Goal: Task Accomplishment & Management: Complete application form

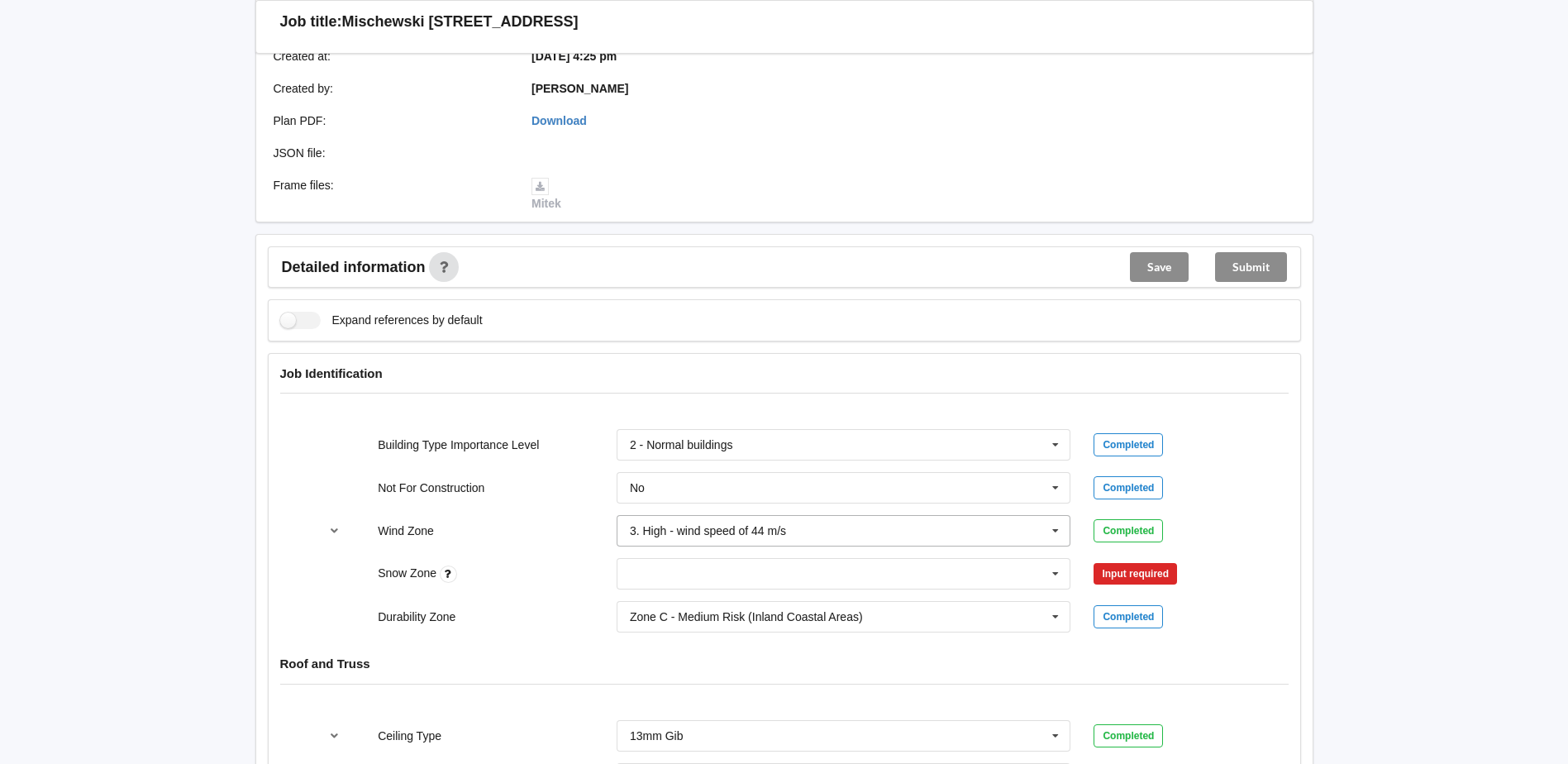
scroll to position [414, 0]
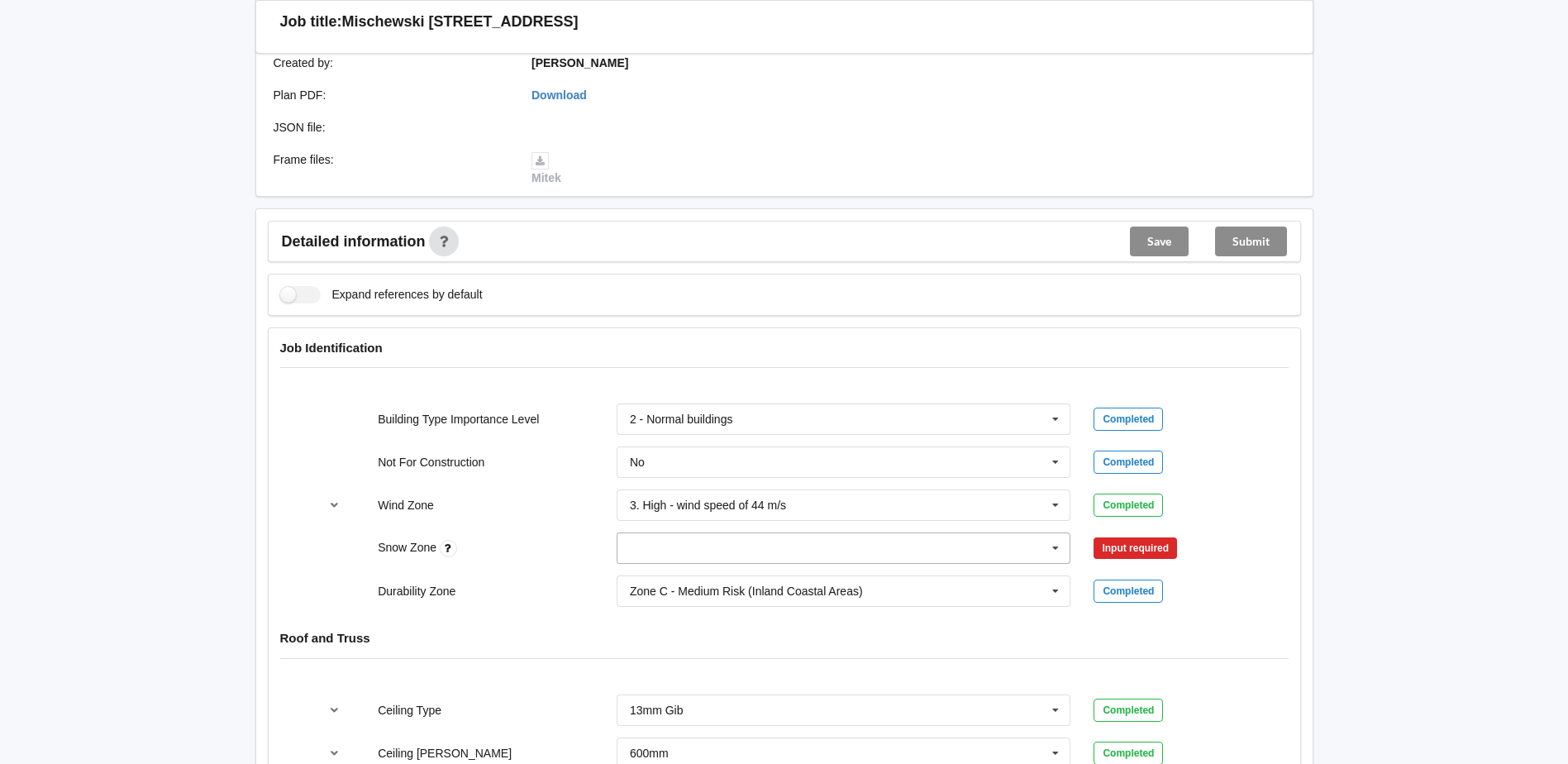
click at [767, 533] on input "text" at bounding box center [843, 548] width 452 height 30
click at [646, 716] on div "N5" at bounding box center [843, 731] width 452 height 31
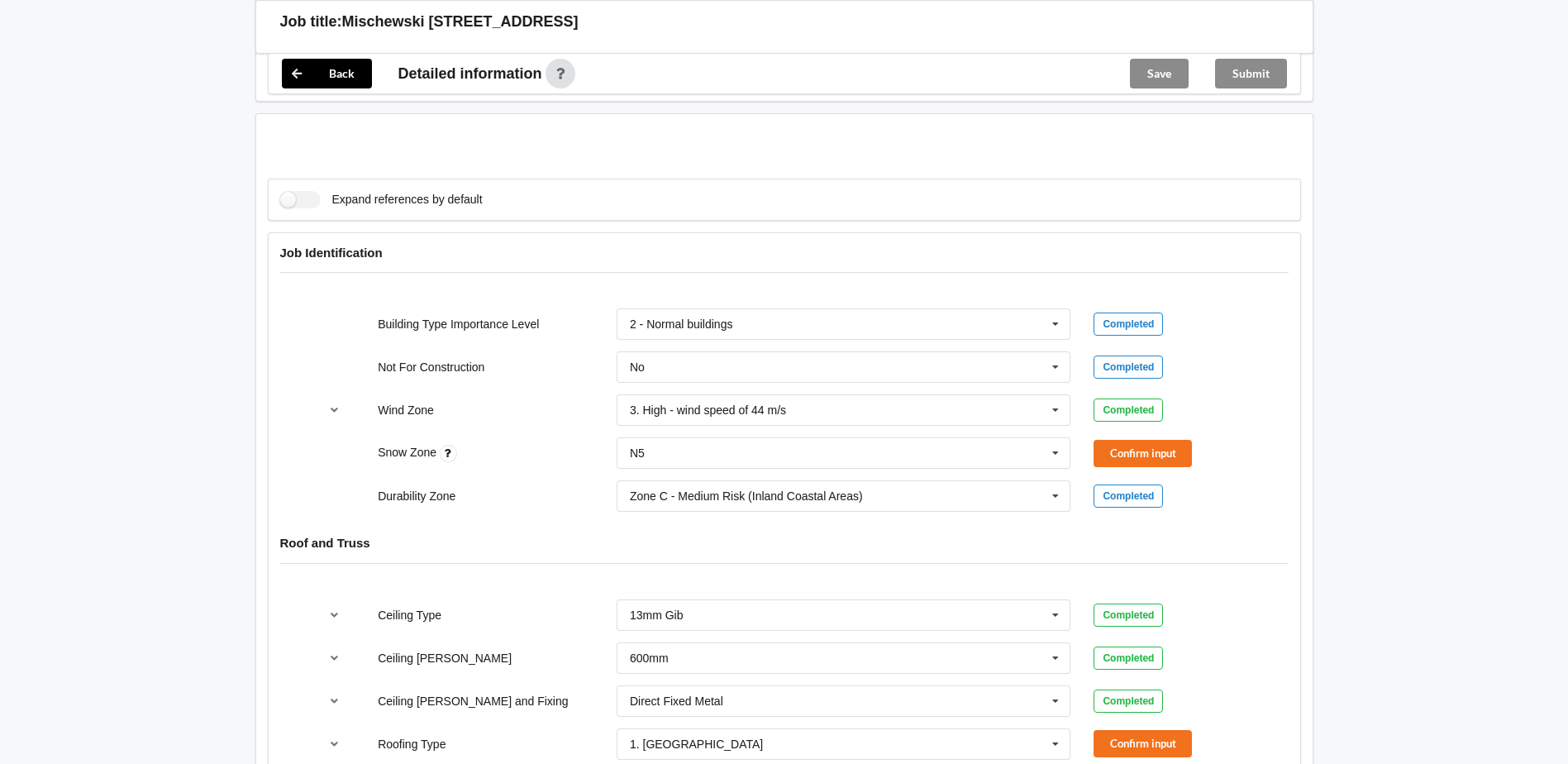
scroll to position [744, 0]
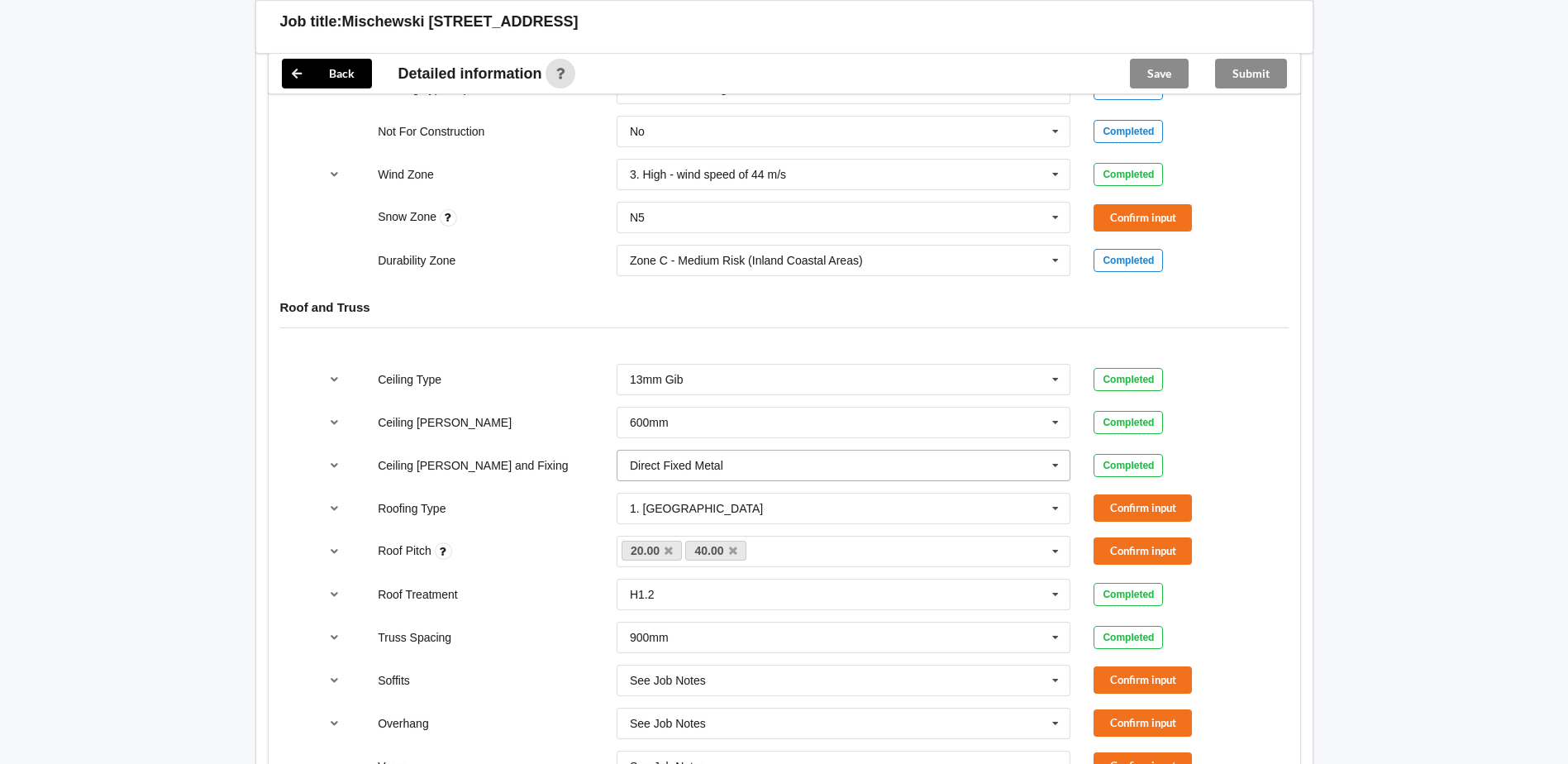
click at [775, 451] on input "text" at bounding box center [843, 466] width 452 height 30
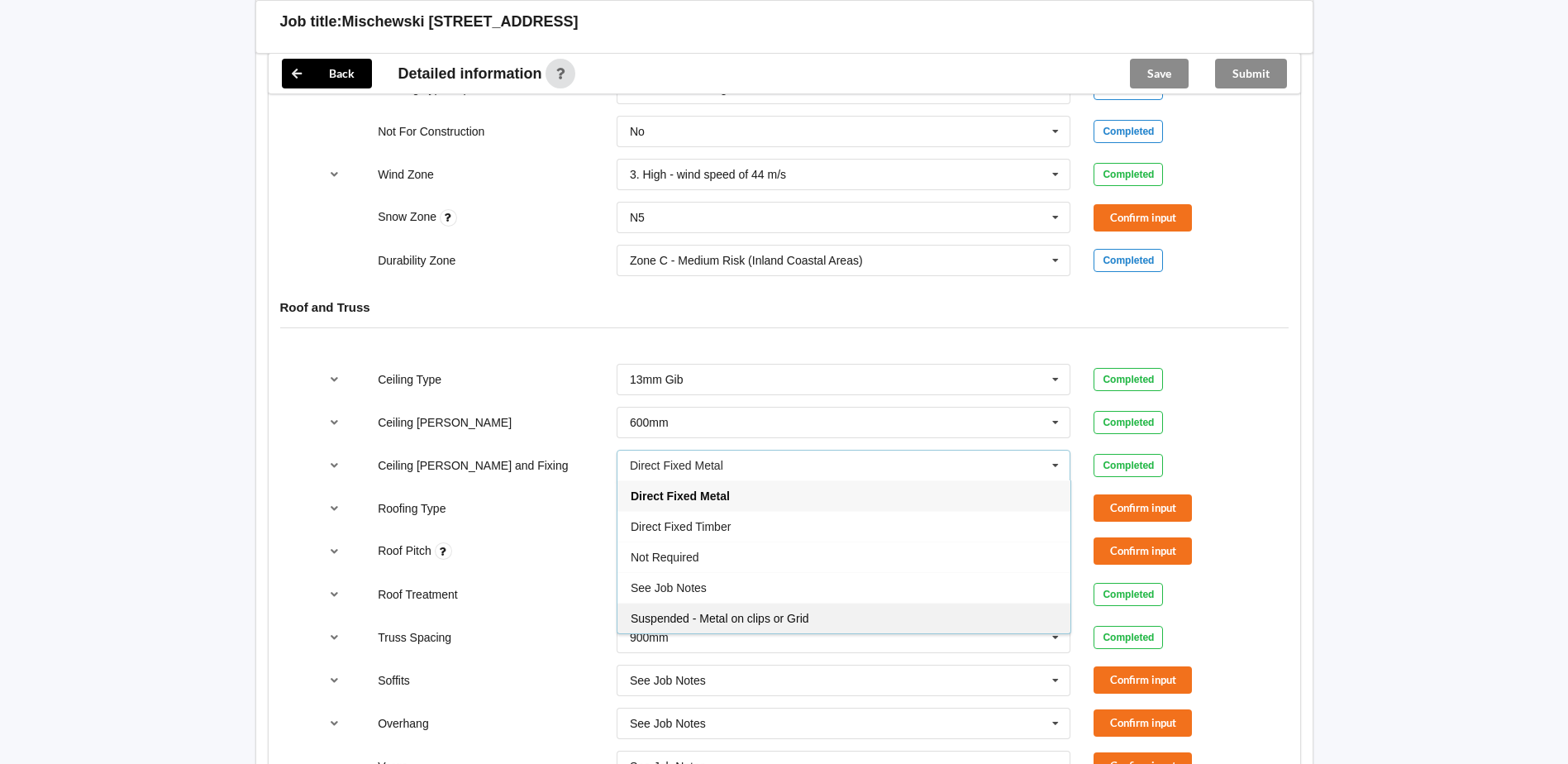
click at [740, 612] on span "Suspended - Metal on clips or Grid" at bounding box center [720, 618] width 178 height 13
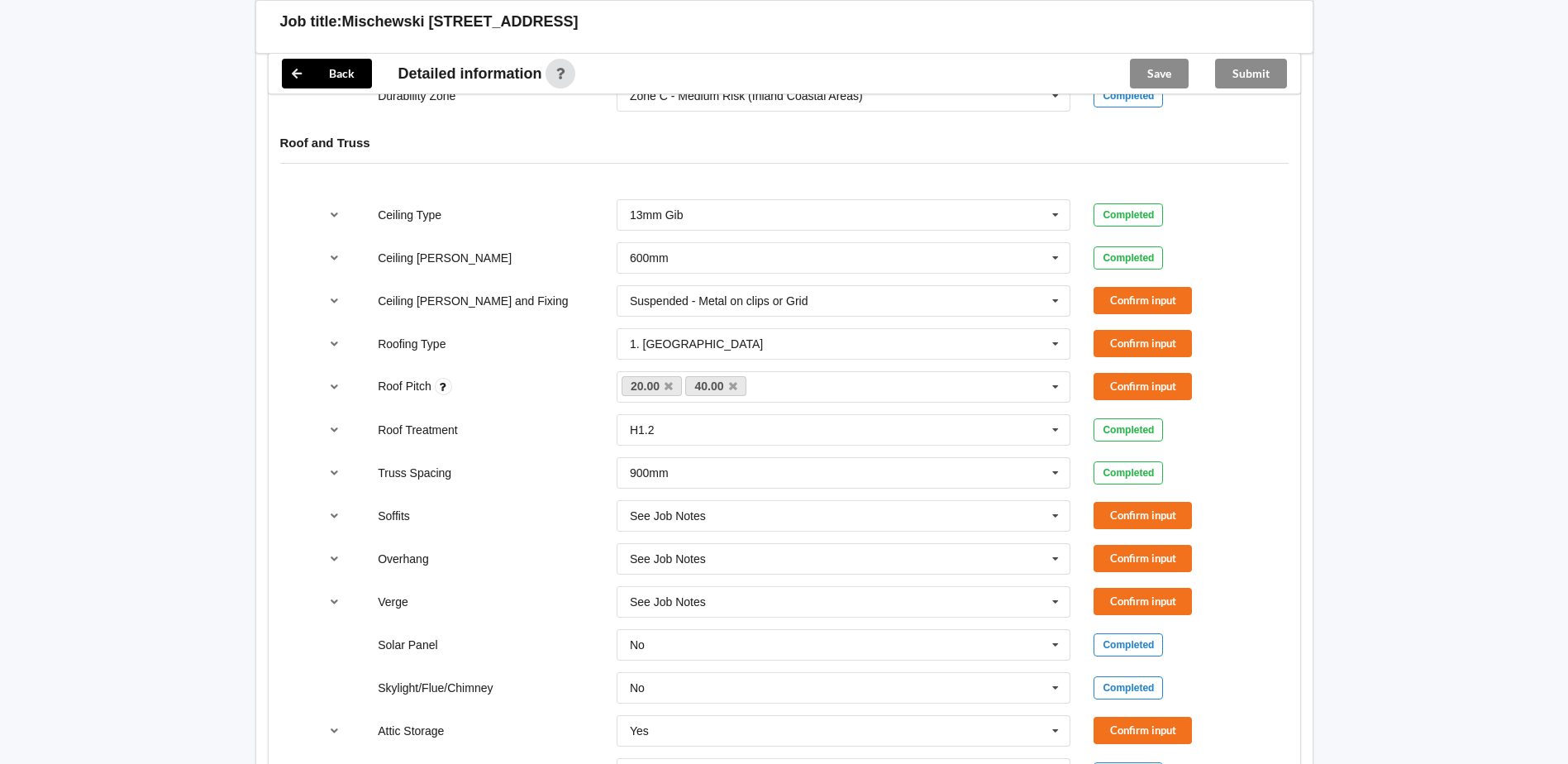
scroll to position [910, 0]
click at [1128, 587] on button "Confirm input" at bounding box center [1143, 600] width 98 height 27
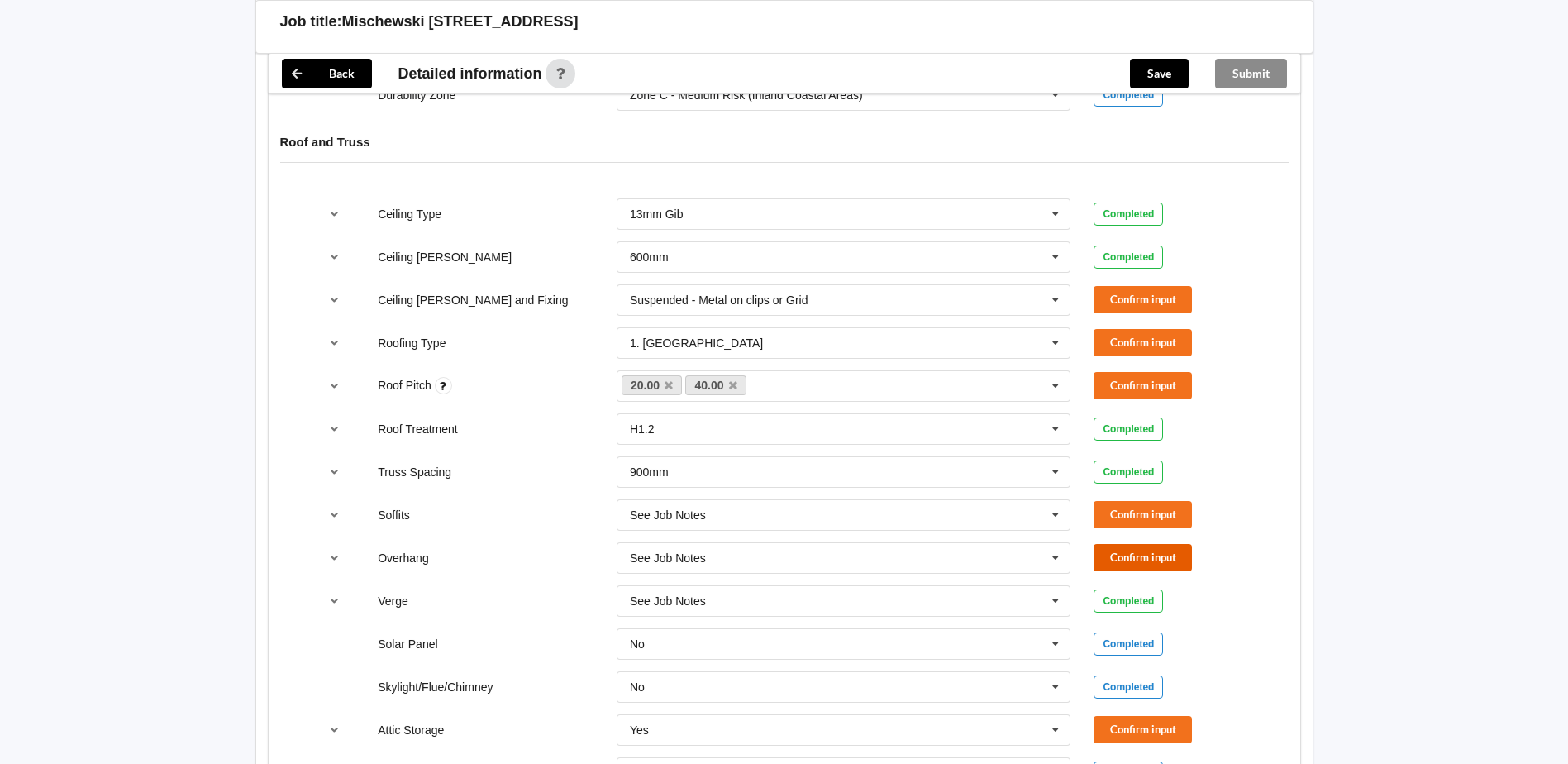
click at [1128, 544] on button "Confirm input" at bounding box center [1143, 557] width 98 height 27
click at [1132, 501] on button "Confirm input" at bounding box center [1143, 514] width 98 height 27
click at [1133, 375] on button "Confirm input" at bounding box center [1143, 385] width 98 height 27
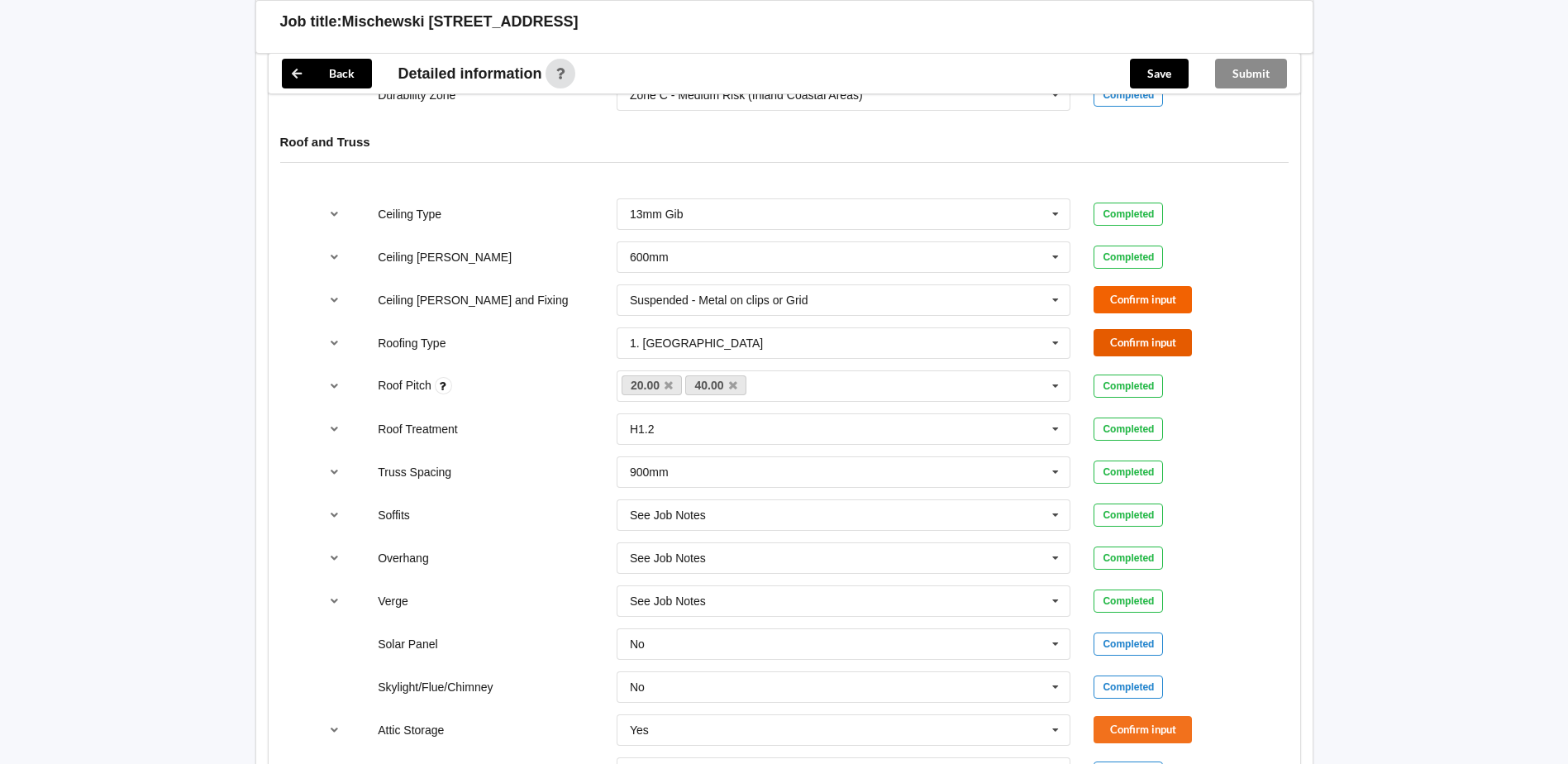
drag, startPoint x: 1133, startPoint y: 331, endPoint x: 1133, endPoint y: 289, distance: 42.0
click at [1133, 329] on button "Confirm input" at bounding box center [1143, 342] width 98 height 27
click at [1132, 286] on button "Confirm input" at bounding box center [1143, 299] width 98 height 27
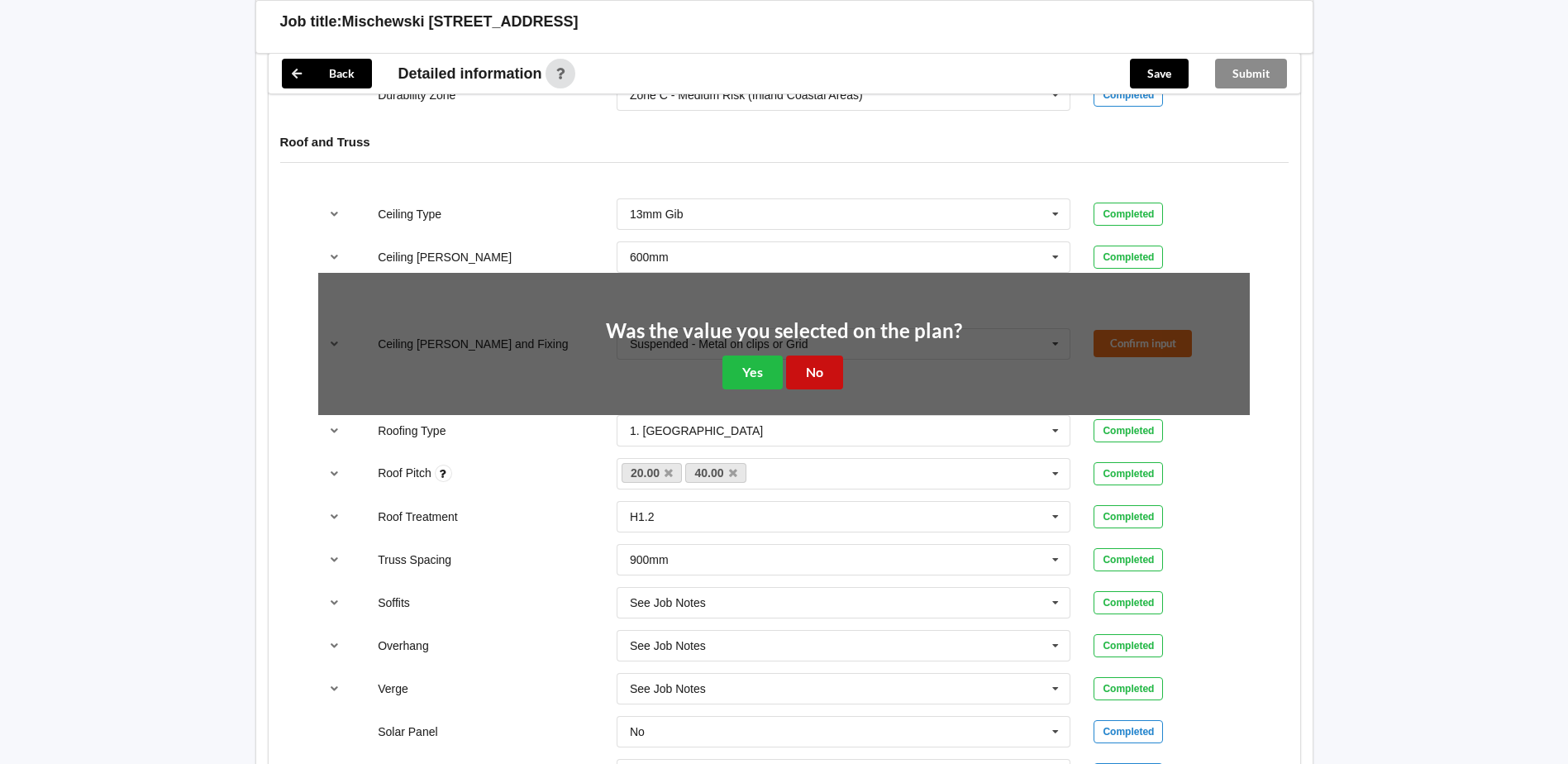
click at [805, 356] on button "No" at bounding box center [814, 373] width 57 height 33
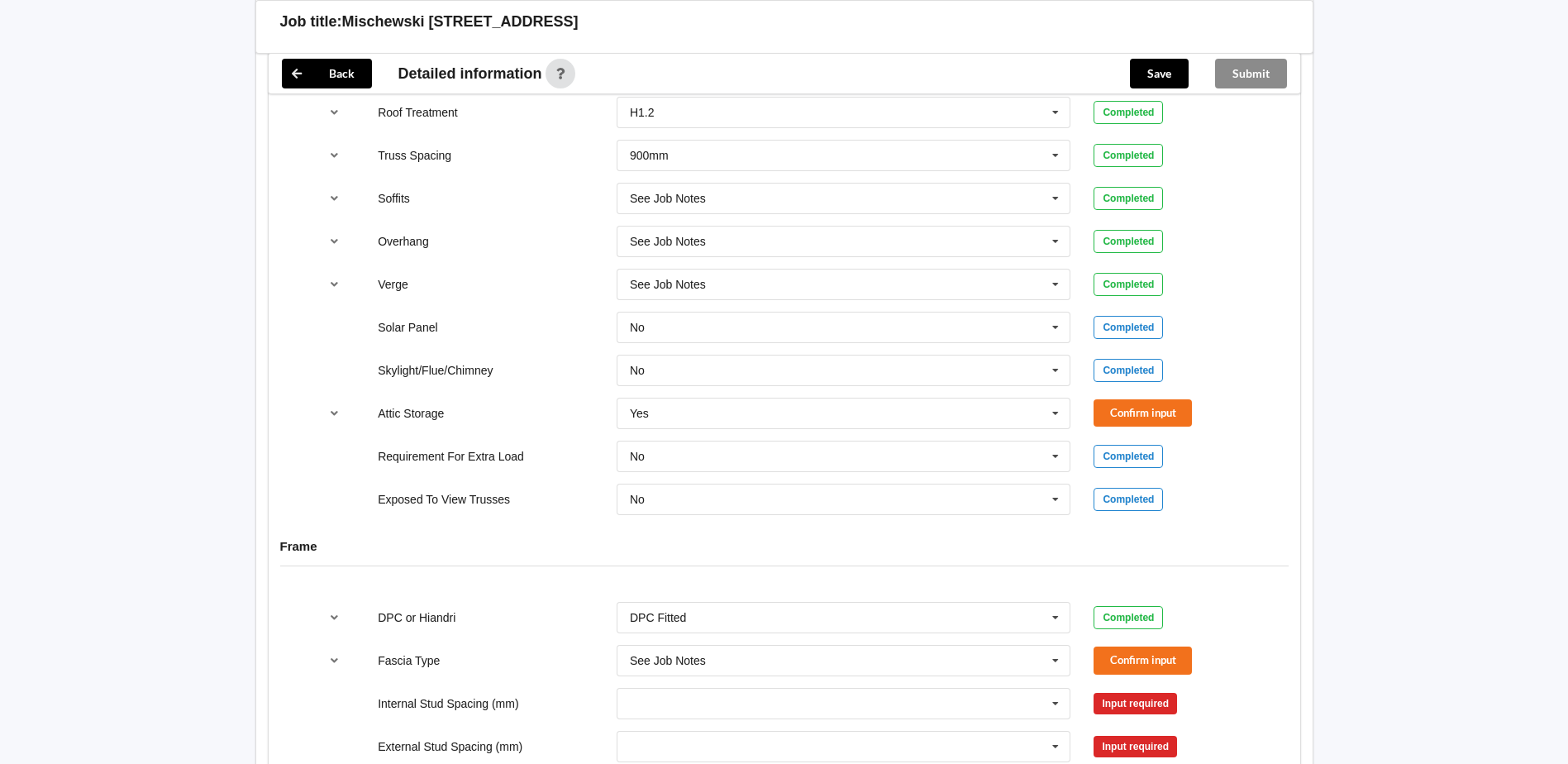
scroll to position [1323, 0]
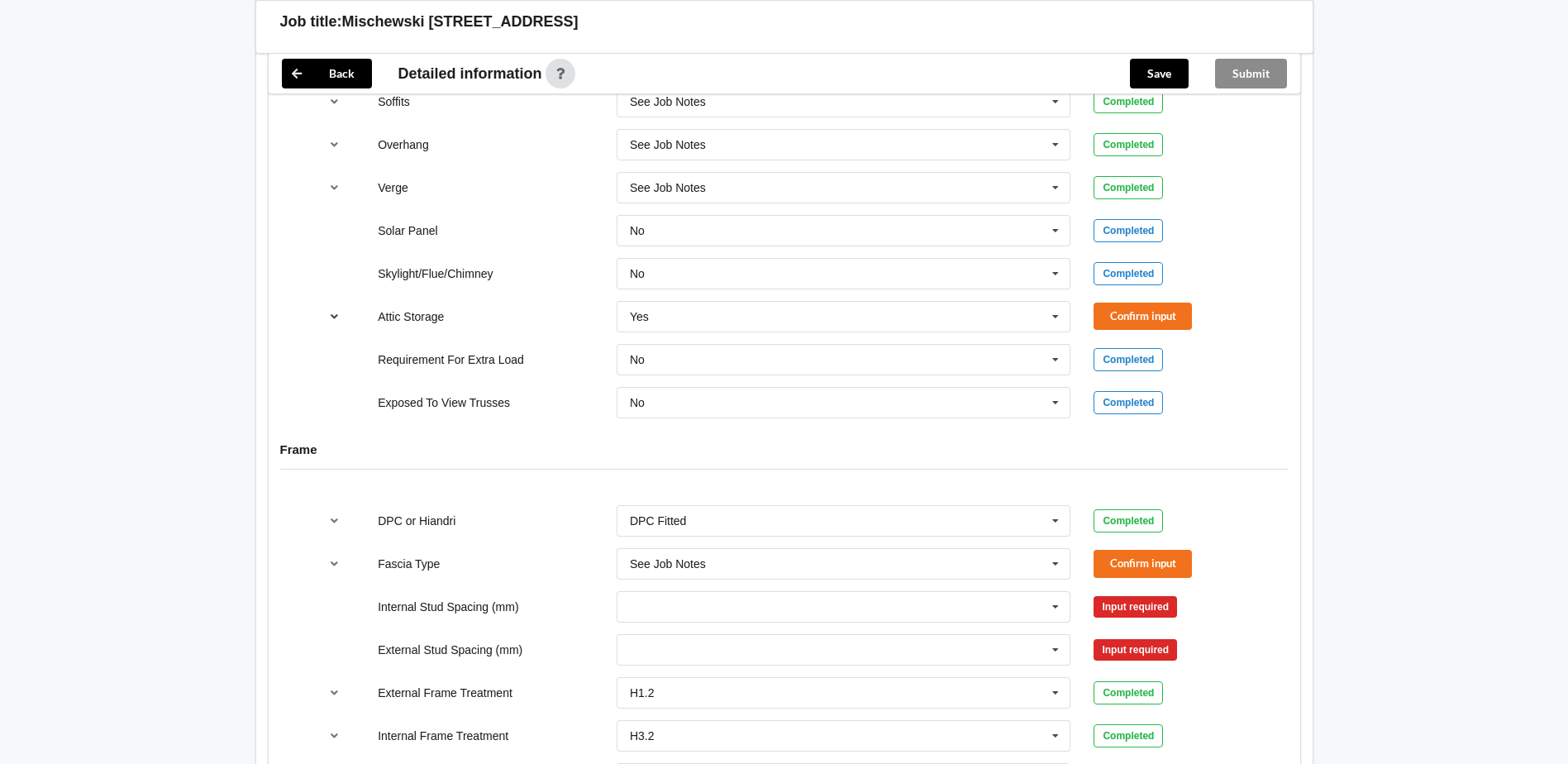
click at [332, 310] on icon "reference-toggle" at bounding box center [333, 315] width 14 height 10
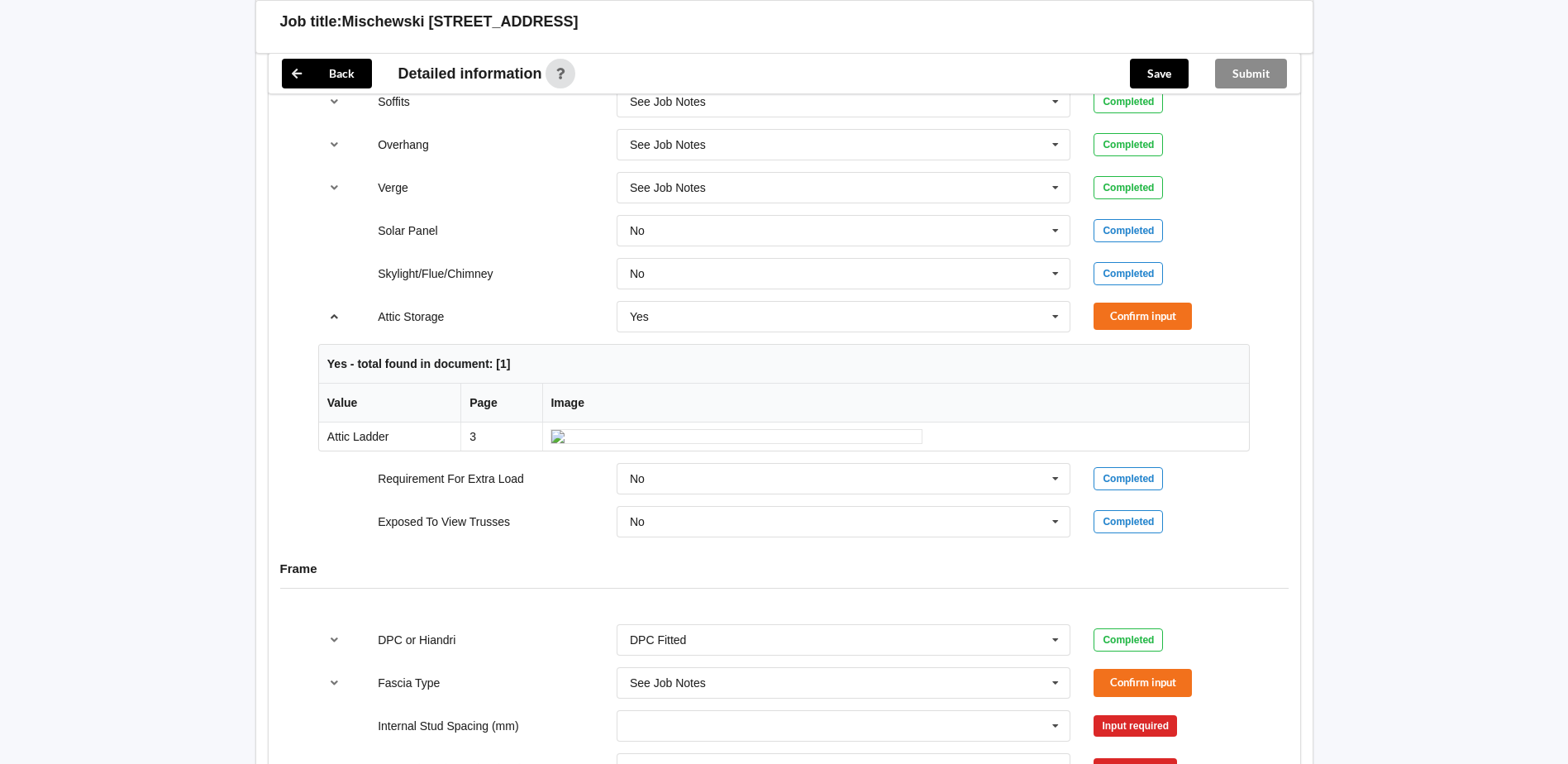
click at [328, 310] on icon "reference-toggle" at bounding box center [333, 315] width 14 height 10
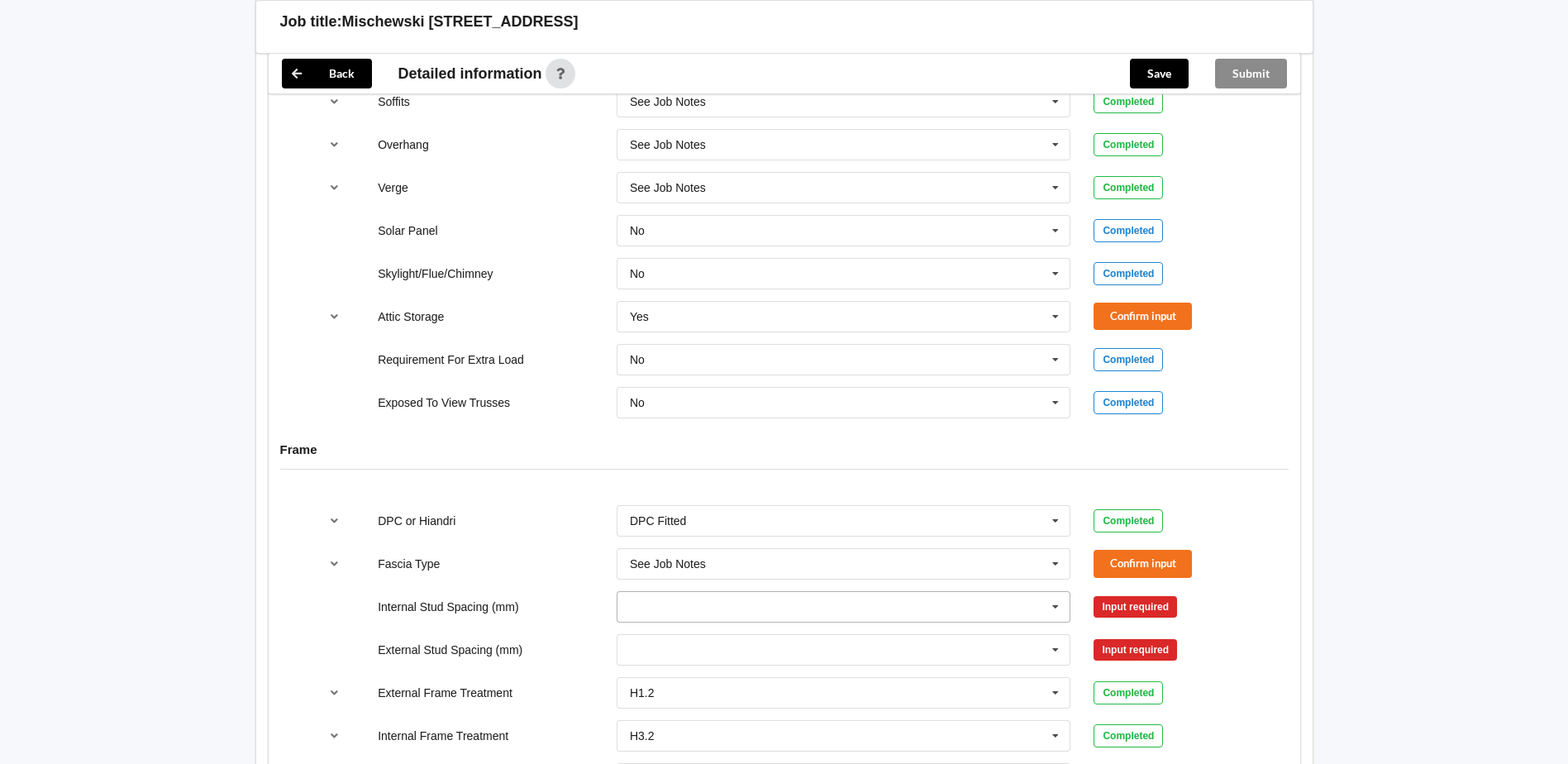
click at [671, 592] on input "text" at bounding box center [843, 607] width 452 height 30
click at [689, 560] on div "See Job Notes" at bounding box center [843, 575] width 452 height 31
click at [682, 635] on input "text" at bounding box center [843, 650] width 452 height 30
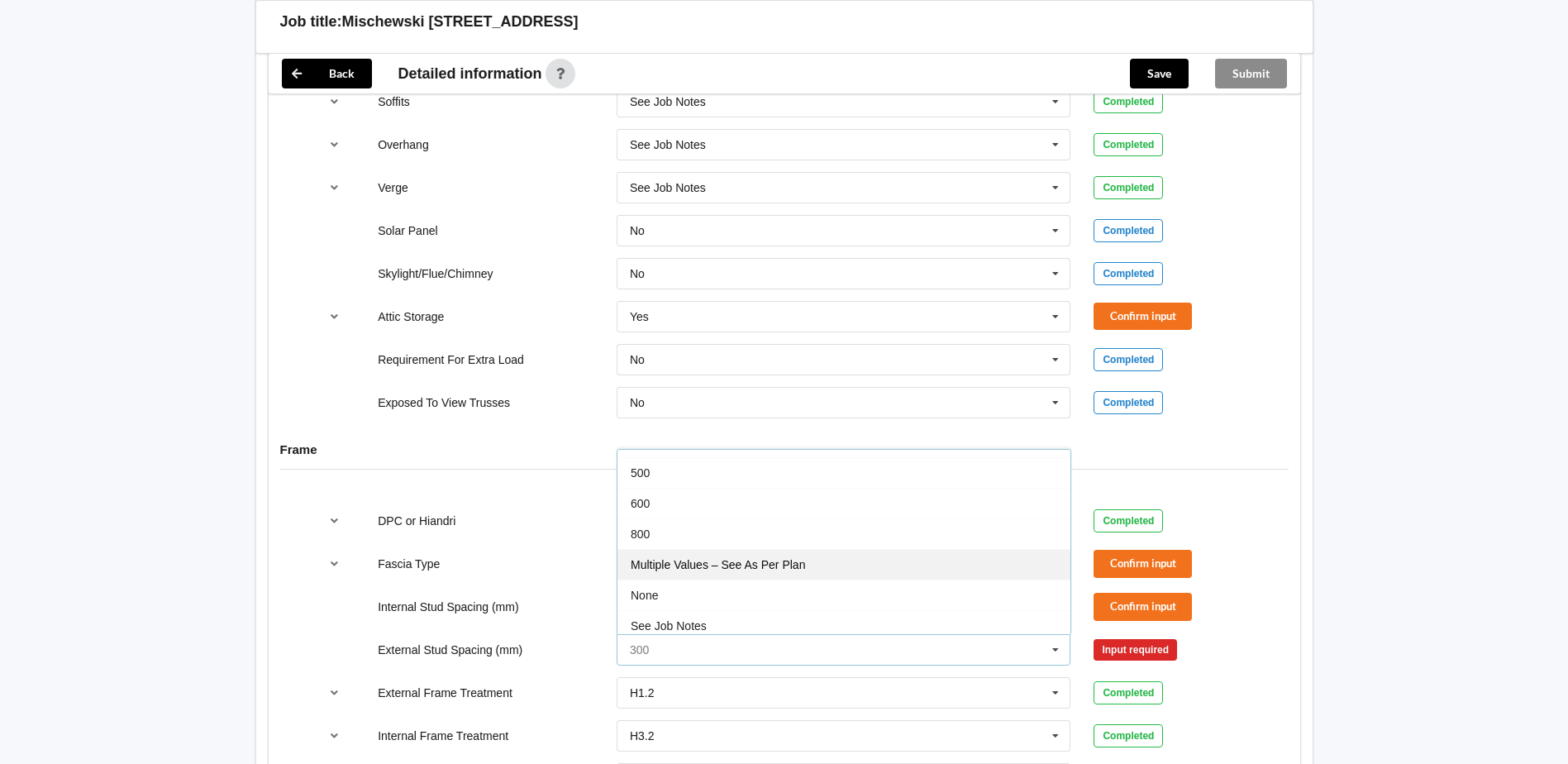
scroll to position [91, 0]
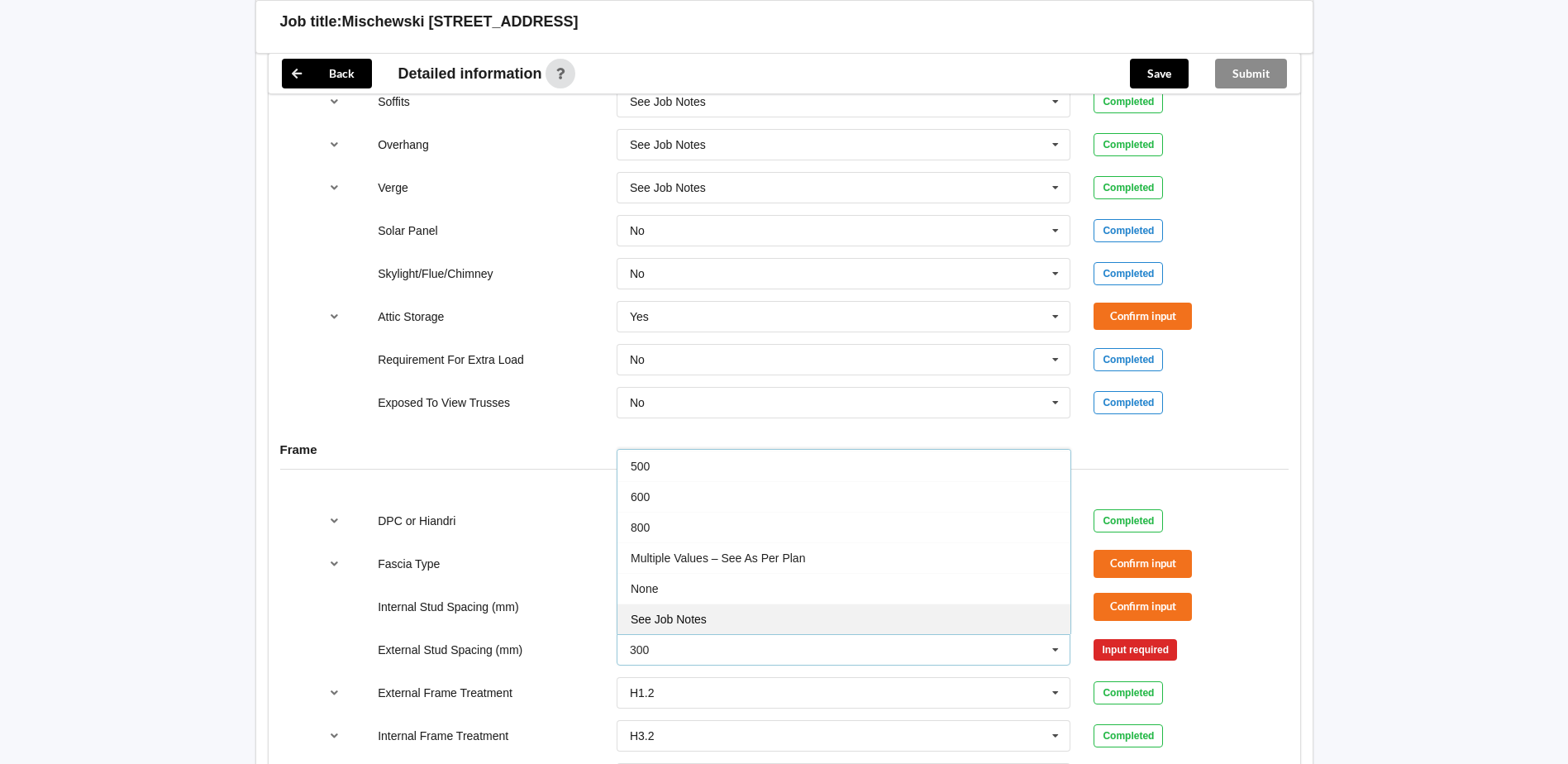
click at [686, 613] on span "See Job Notes" at bounding box center [669, 619] width 76 height 13
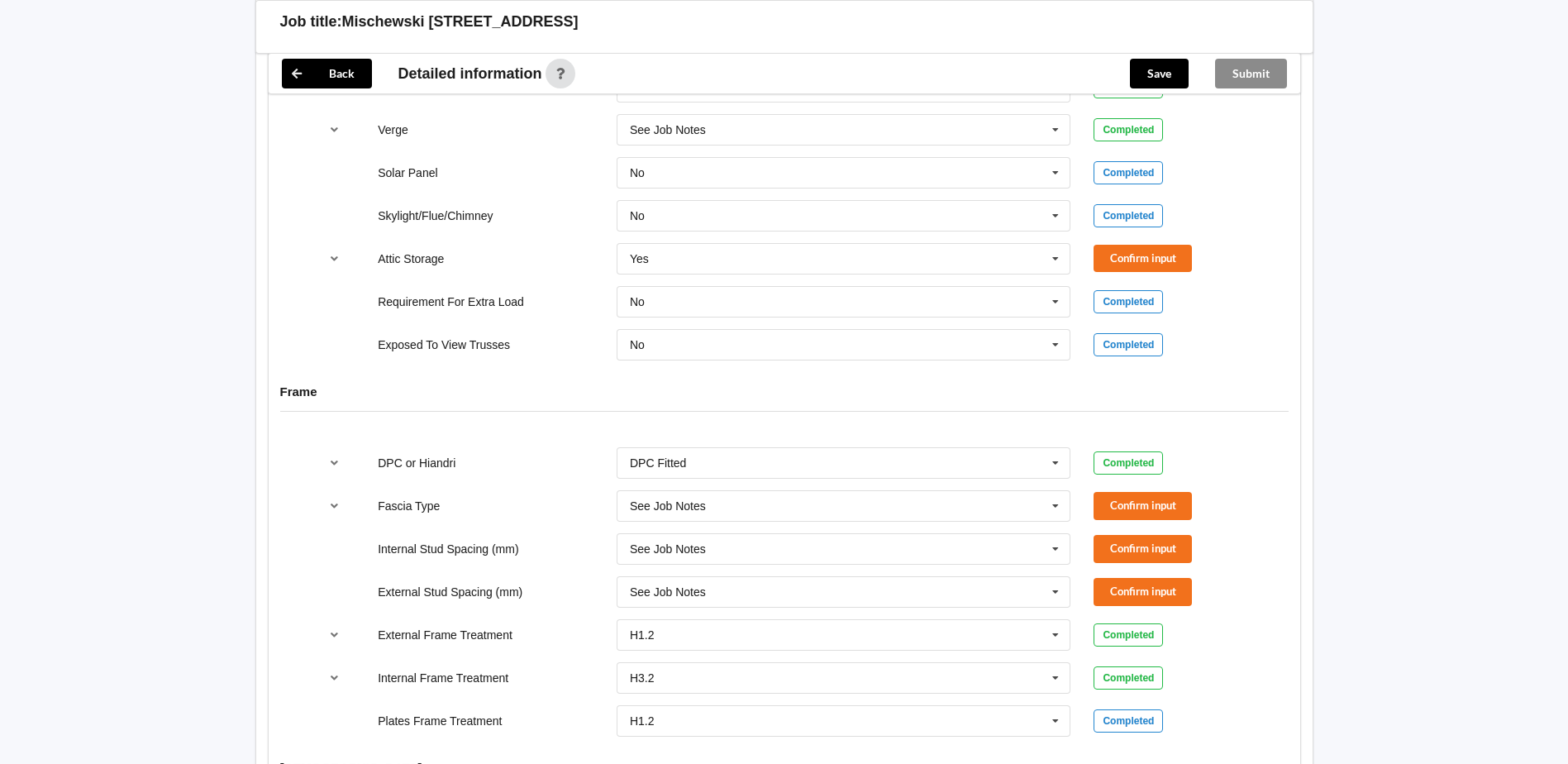
scroll to position [1405, 0]
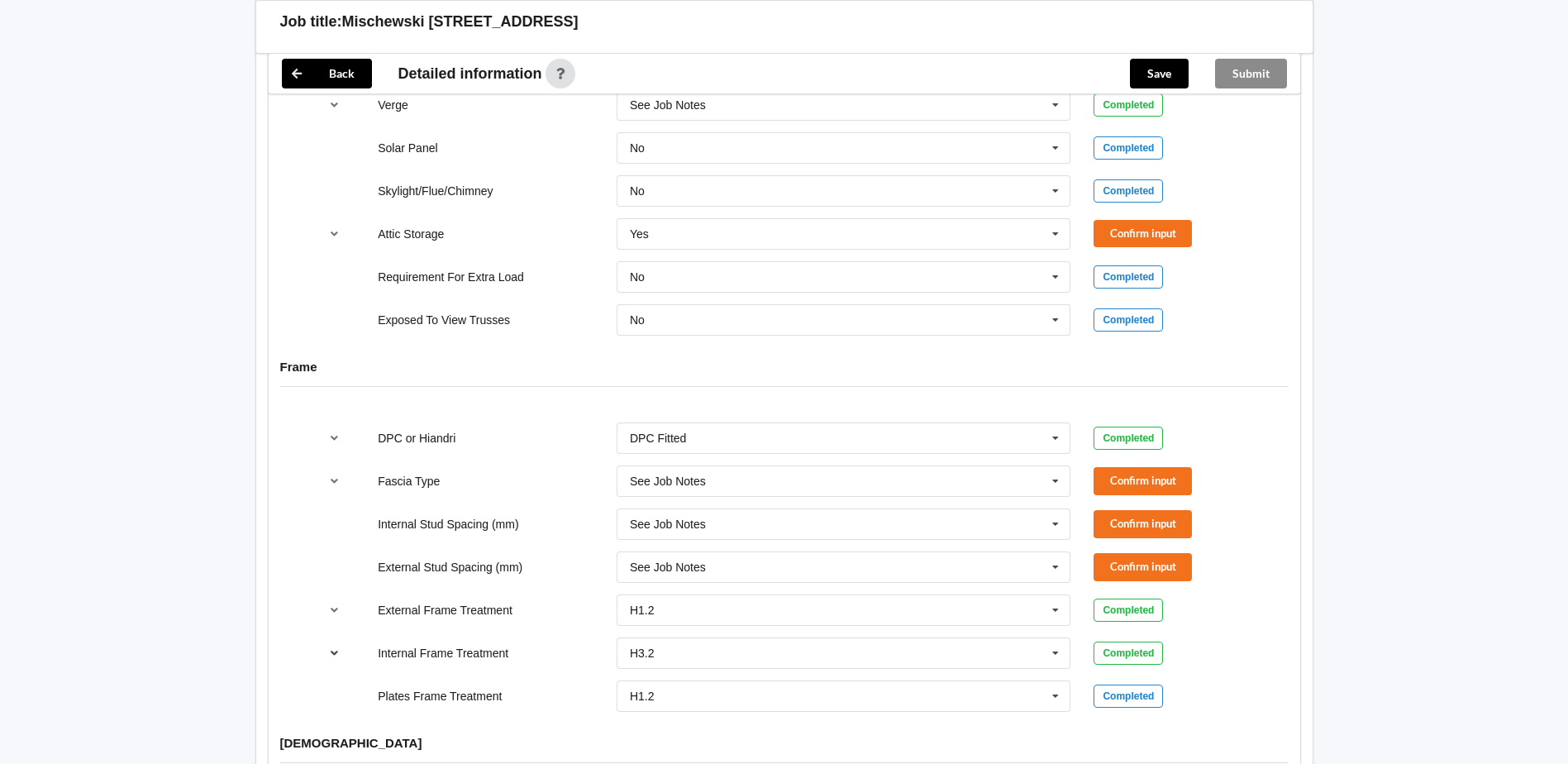
click at [326, 639] on button "reference-toggle" at bounding box center [333, 653] width 33 height 30
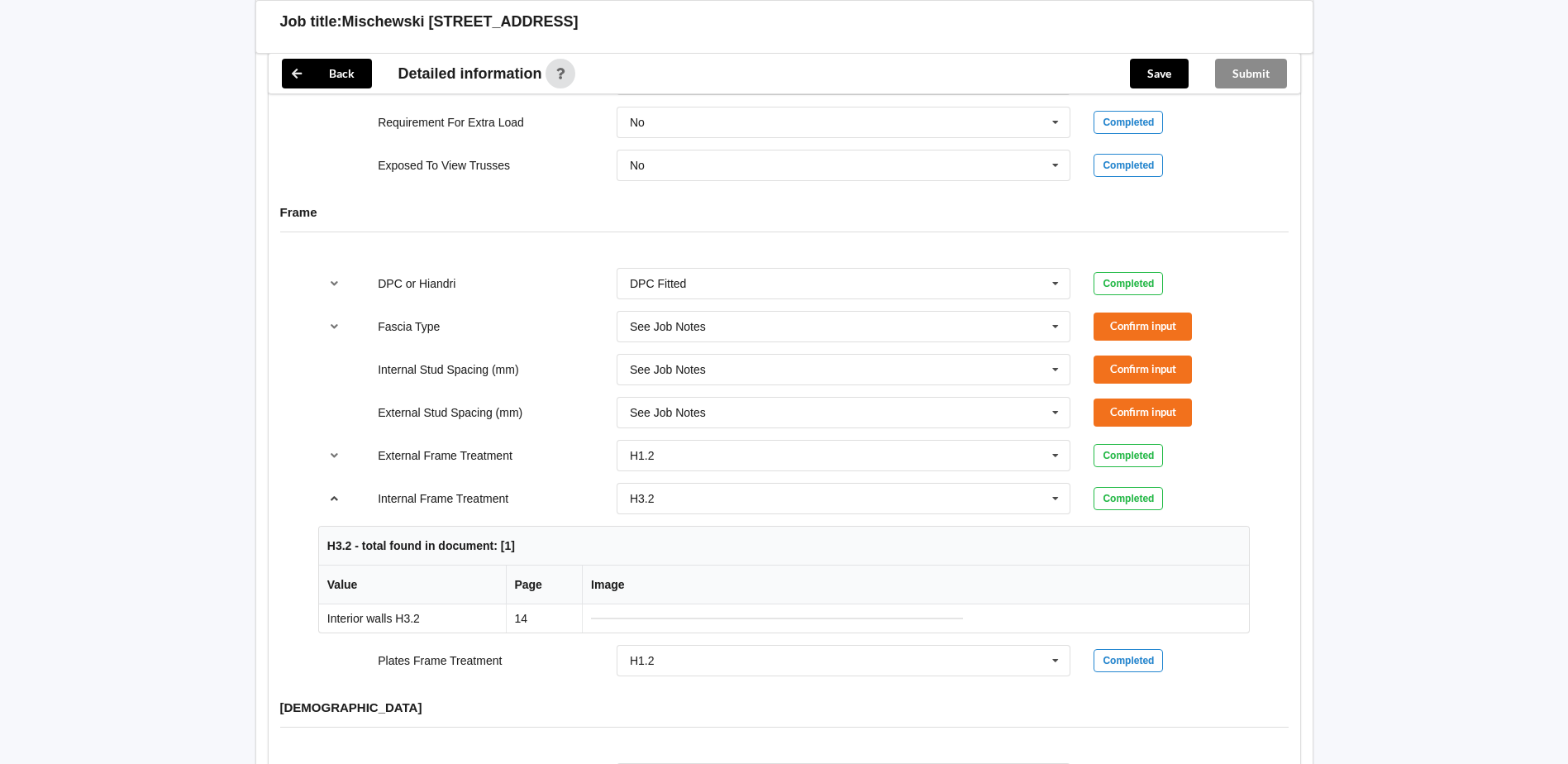
scroll to position [1571, 0]
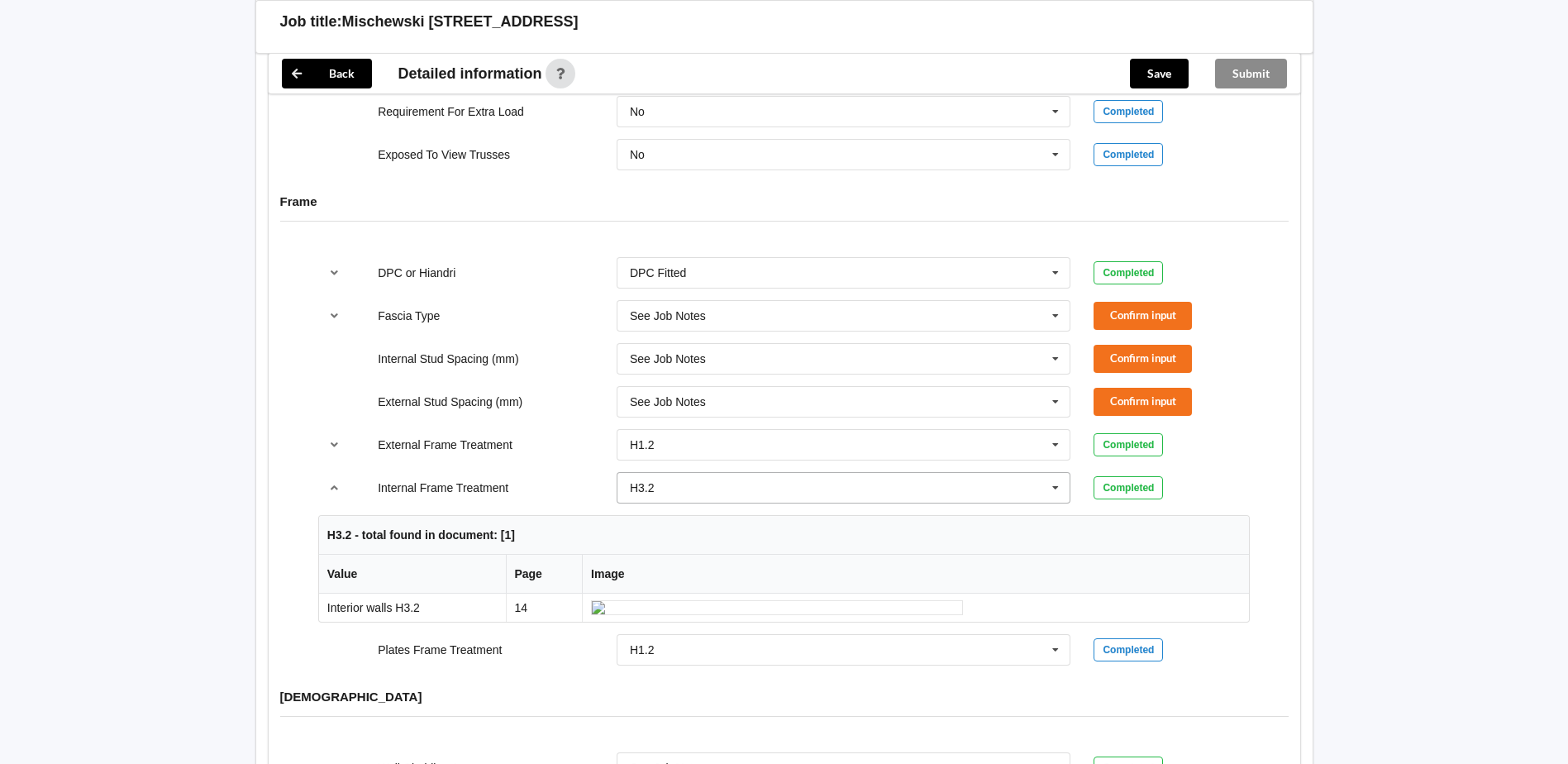
click at [711, 473] on input "text" at bounding box center [843, 488] width 452 height 30
click at [675, 503] on div "H1.2" at bounding box center [843, 518] width 452 height 31
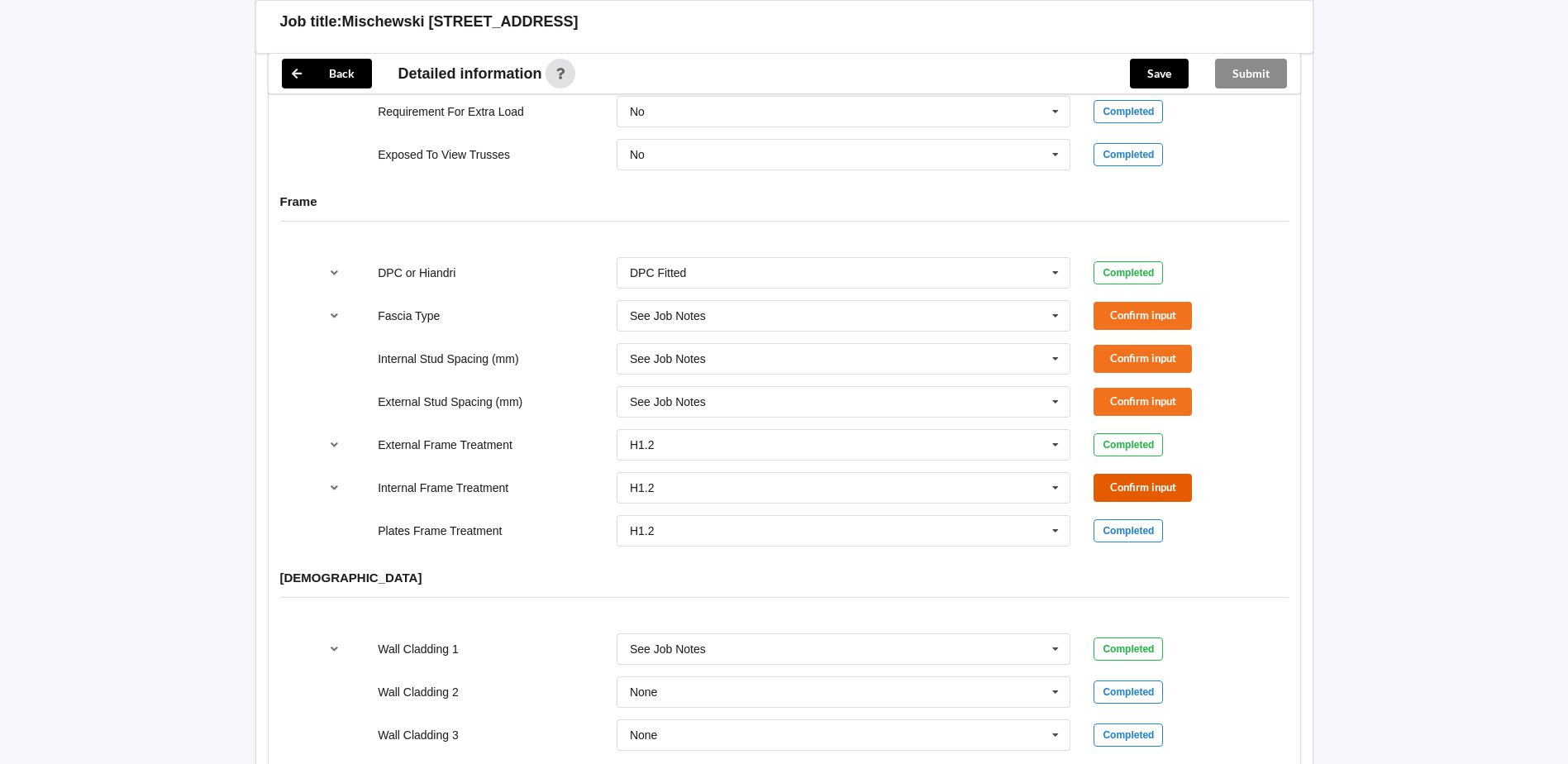
click at [1135, 475] on button "Confirm input" at bounding box center [1143, 487] width 98 height 27
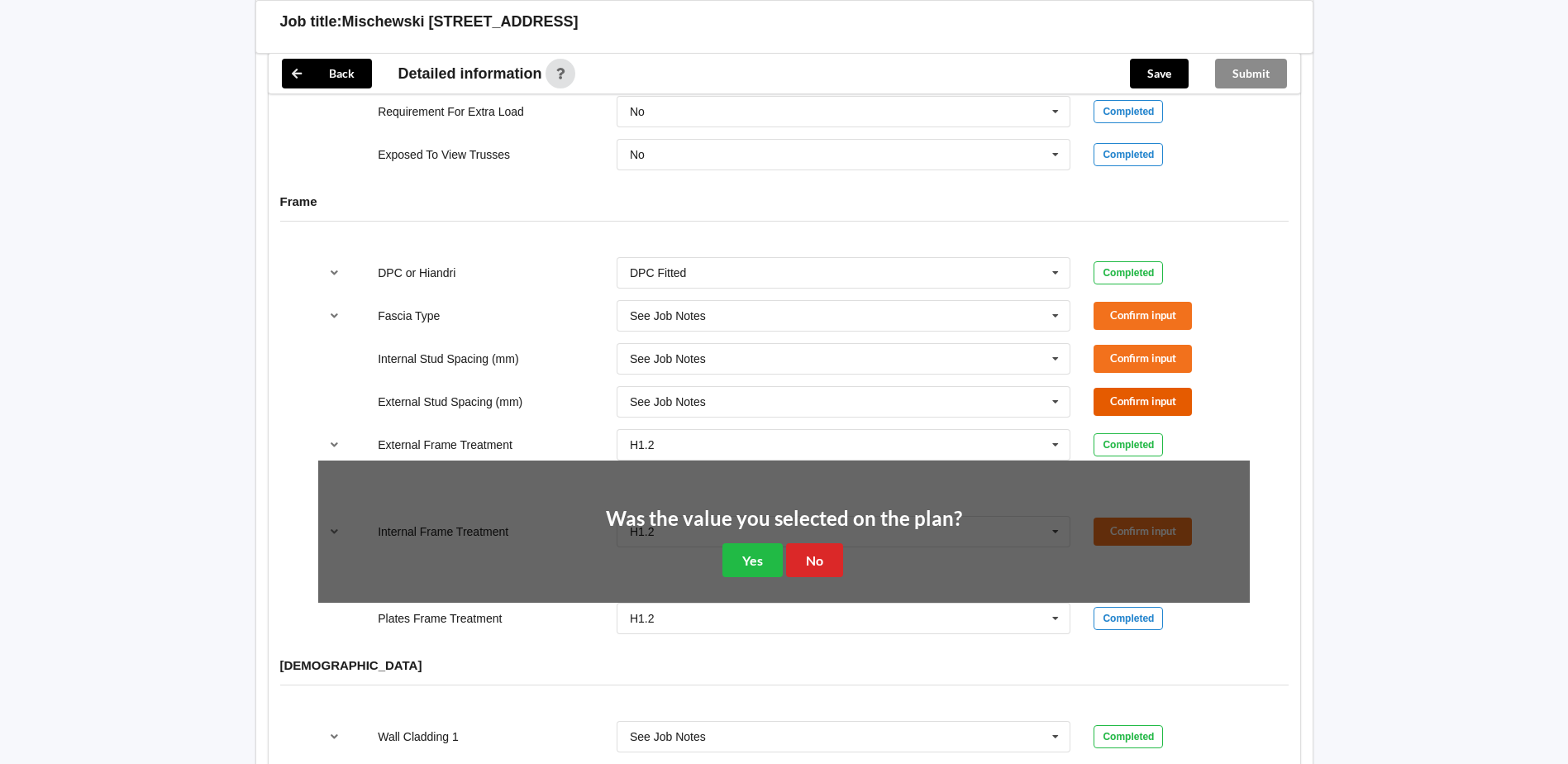
click at [1130, 388] on button "Confirm input" at bounding box center [1143, 401] width 98 height 27
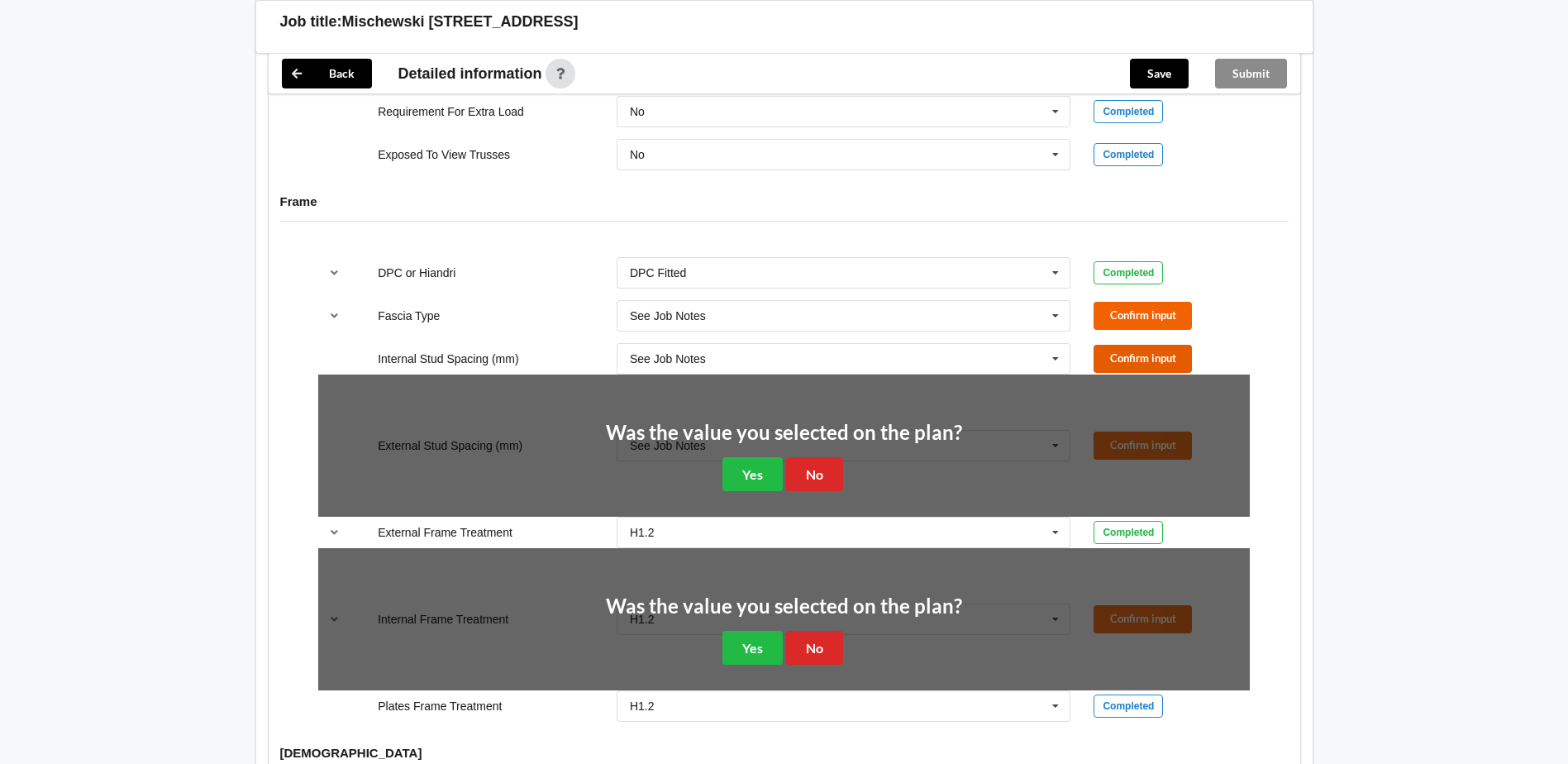
drag, startPoint x: 1126, startPoint y: 347, endPoint x: 1120, endPoint y: 290, distance: 57.3
click at [1126, 345] on button "Confirm input" at bounding box center [1143, 358] width 98 height 27
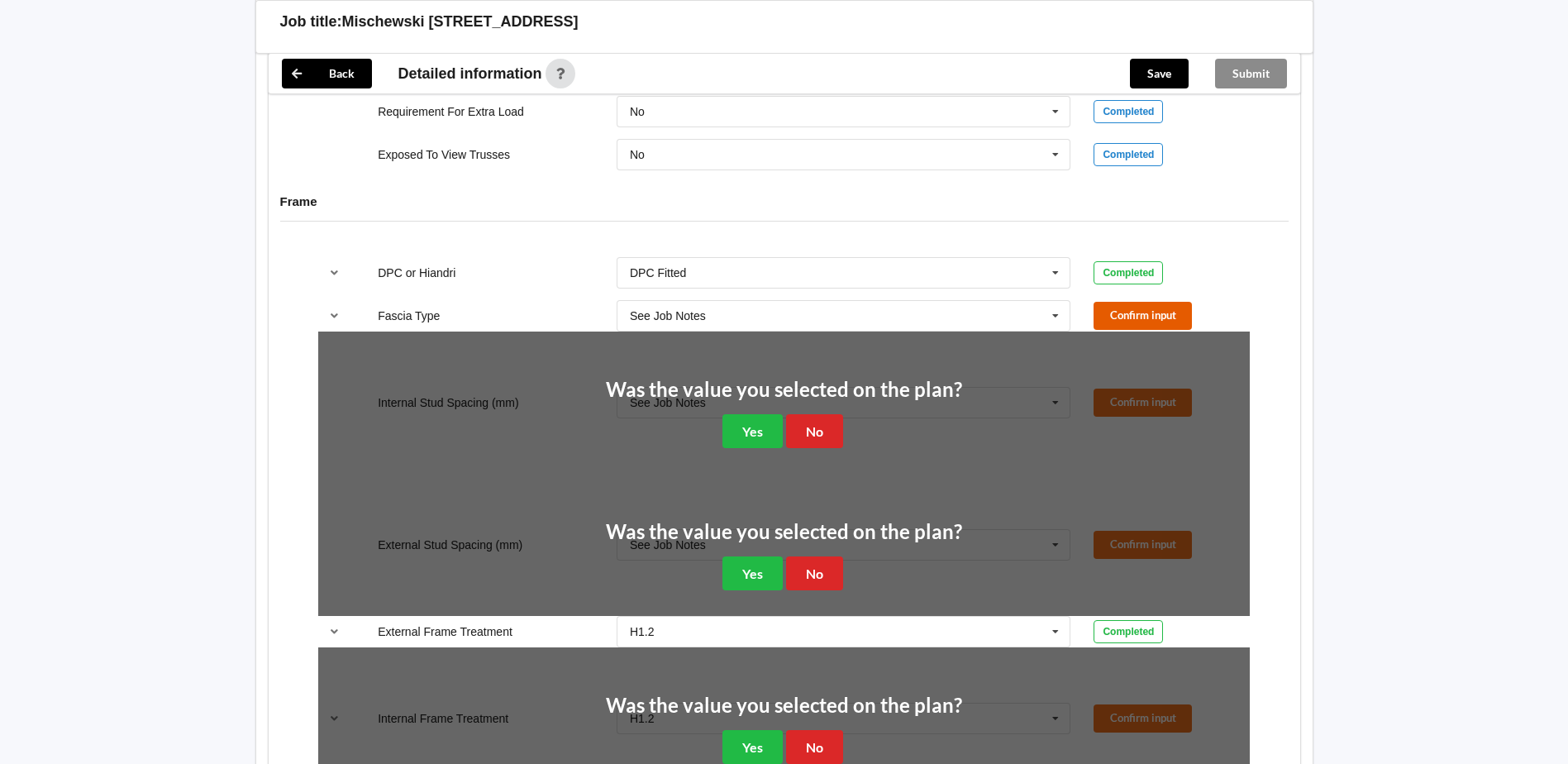
click at [1120, 302] on button "Confirm input" at bounding box center [1143, 315] width 98 height 27
drag, startPoint x: 827, startPoint y: 401, endPoint x: 815, endPoint y: 445, distance: 45.6
click at [827, 415] on button "No" at bounding box center [814, 431] width 57 height 33
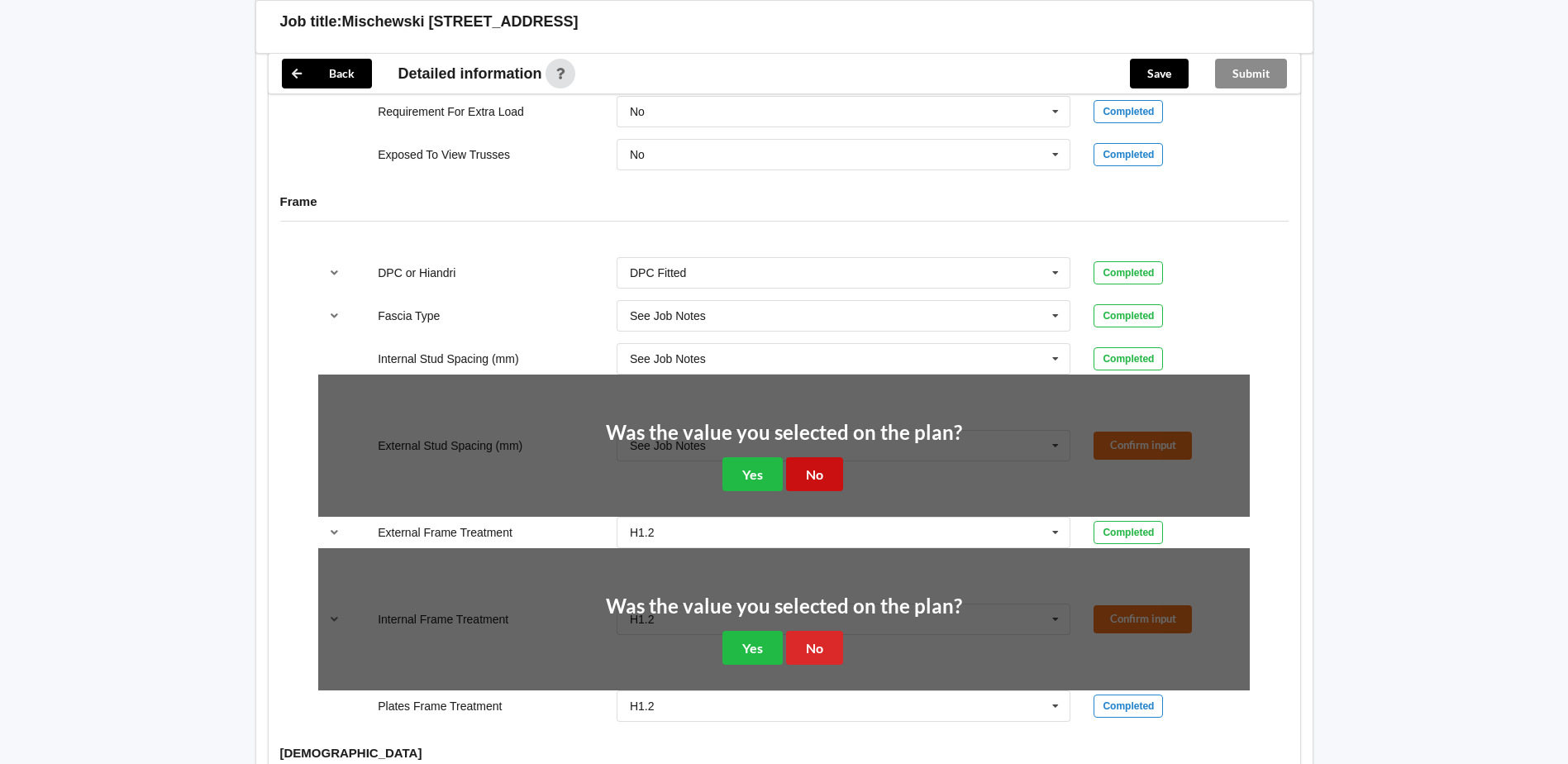
click at [809, 459] on button "No" at bounding box center [814, 474] width 57 height 33
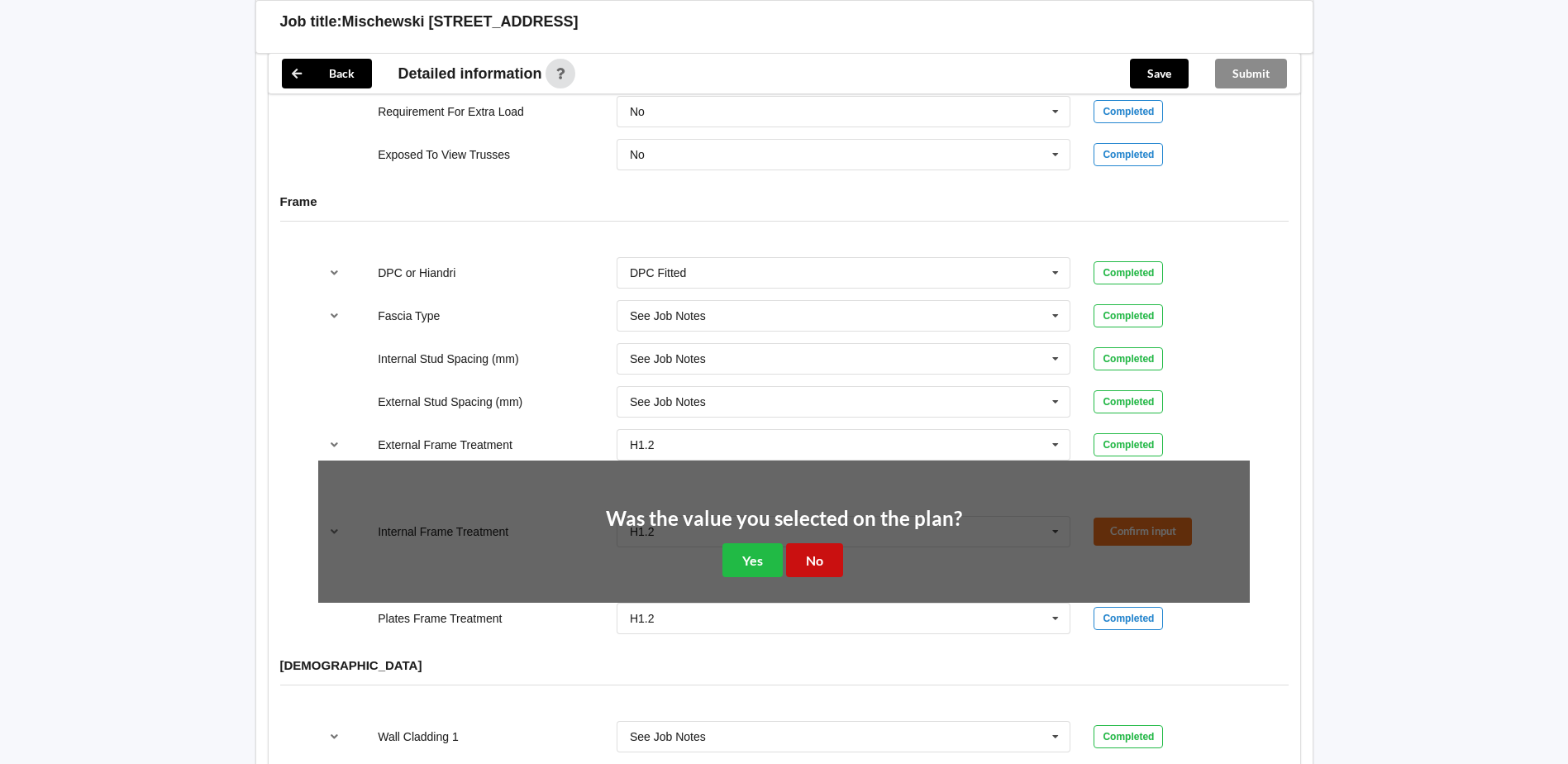
click at [812, 544] on button "No" at bounding box center [814, 560] width 57 height 33
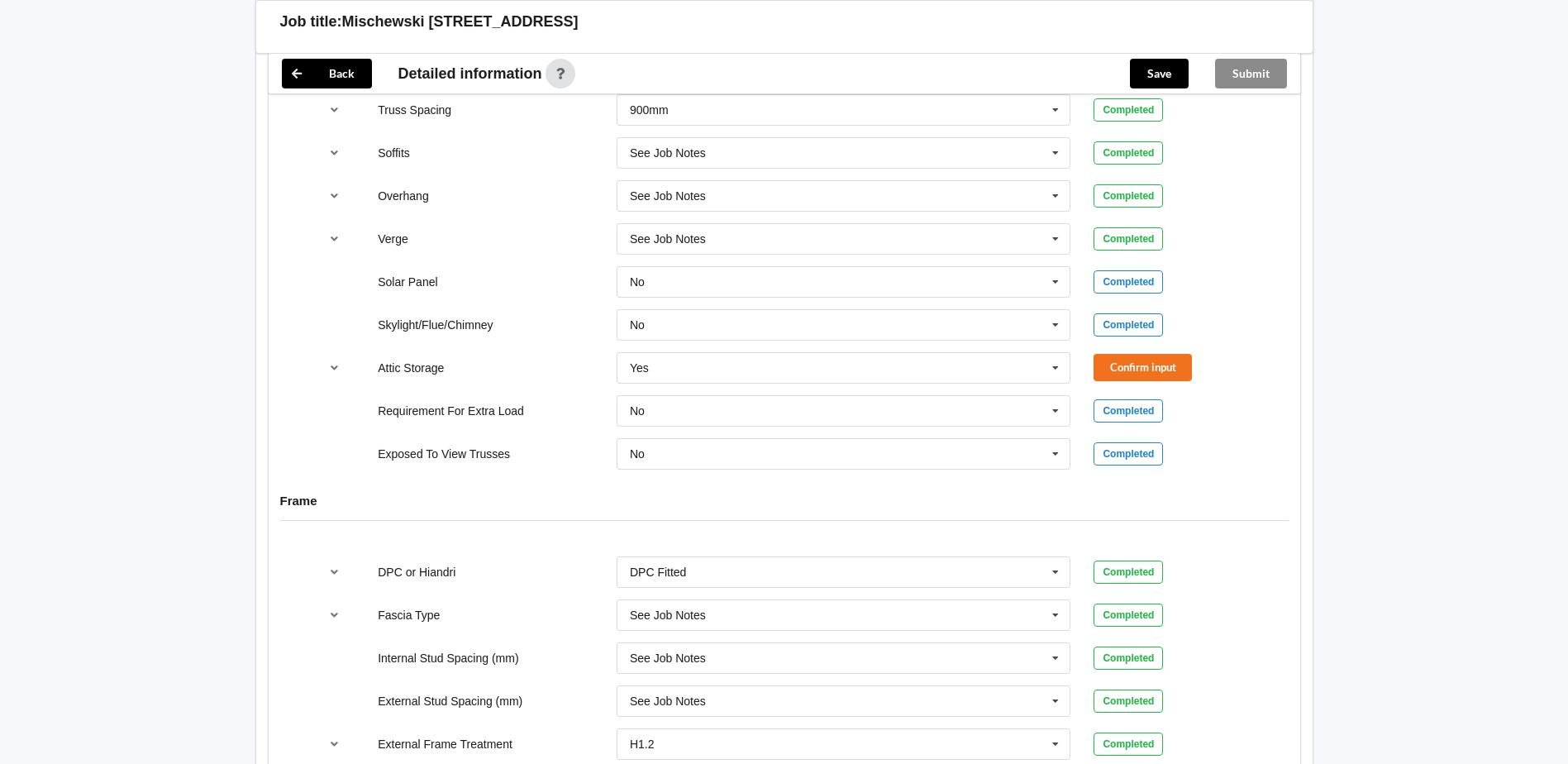
scroll to position [1062, 0]
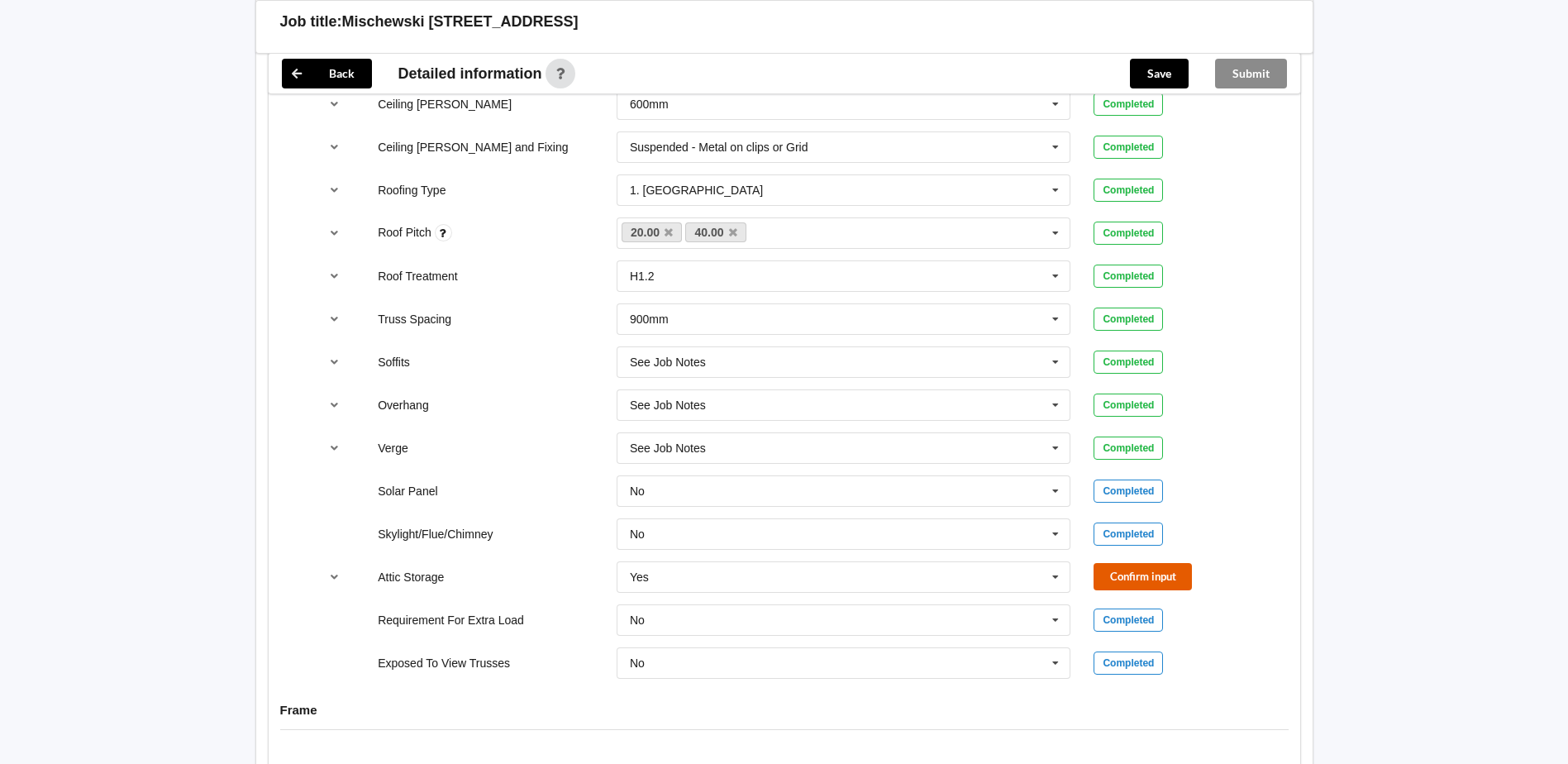
click at [1118, 565] on button "Confirm input" at bounding box center [1143, 576] width 98 height 27
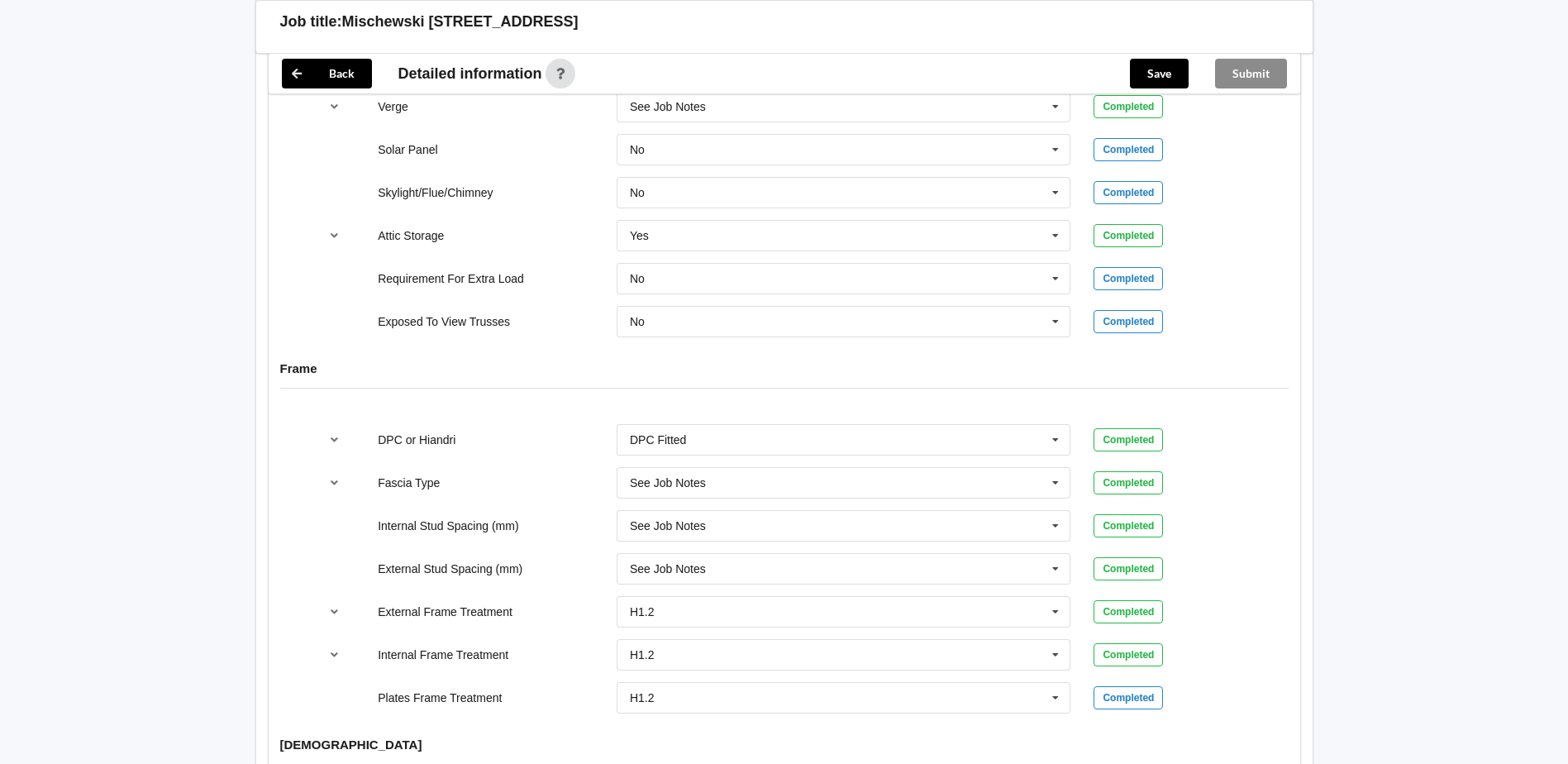
scroll to position [1559, 0]
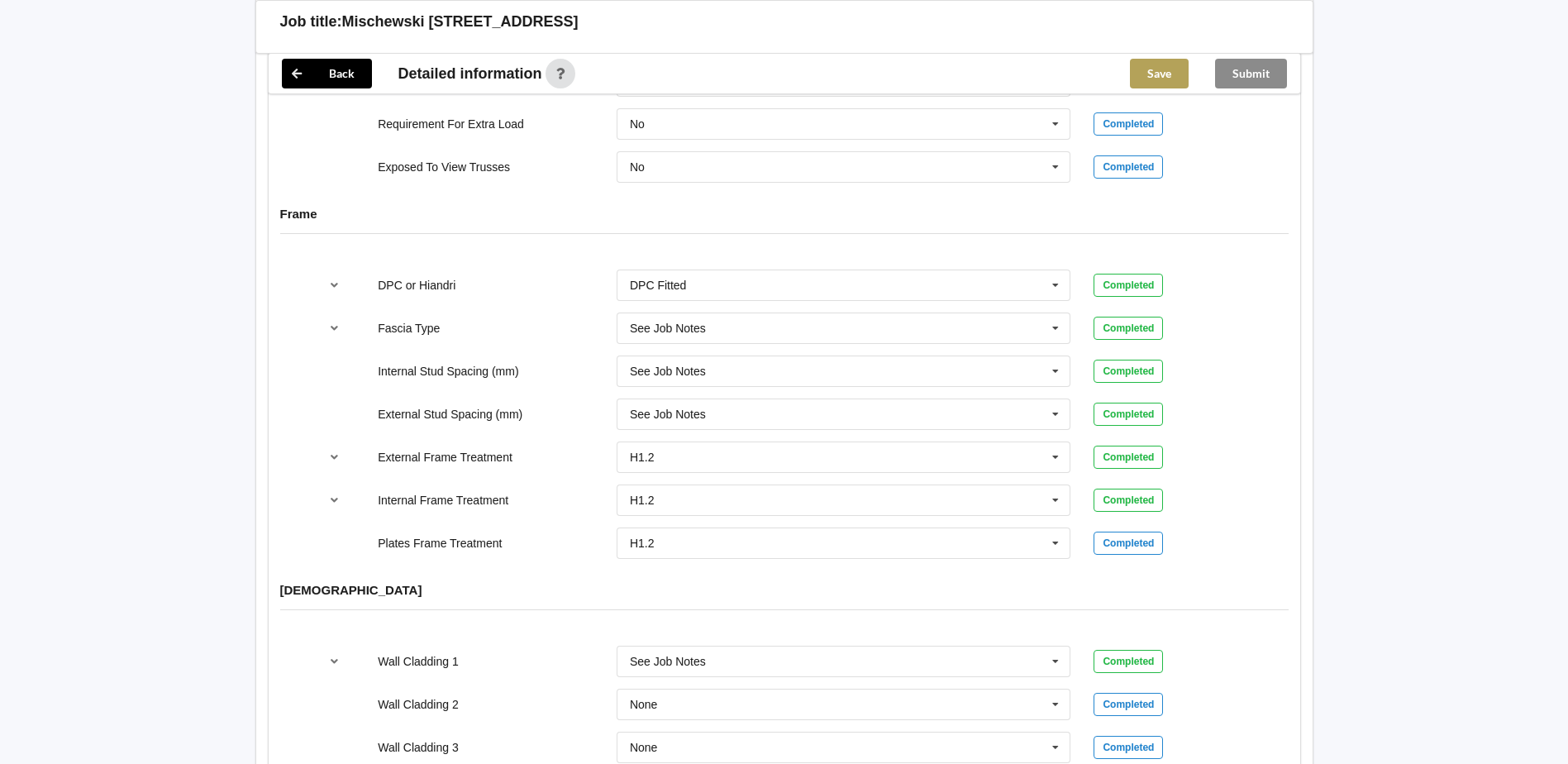
click at [1164, 66] on button "Save" at bounding box center [1158, 73] width 59 height 30
click at [1258, 79] on div "Submit" at bounding box center [1250, 73] width 98 height 40
click at [1255, 72] on div "Submit" at bounding box center [1250, 73] width 98 height 40
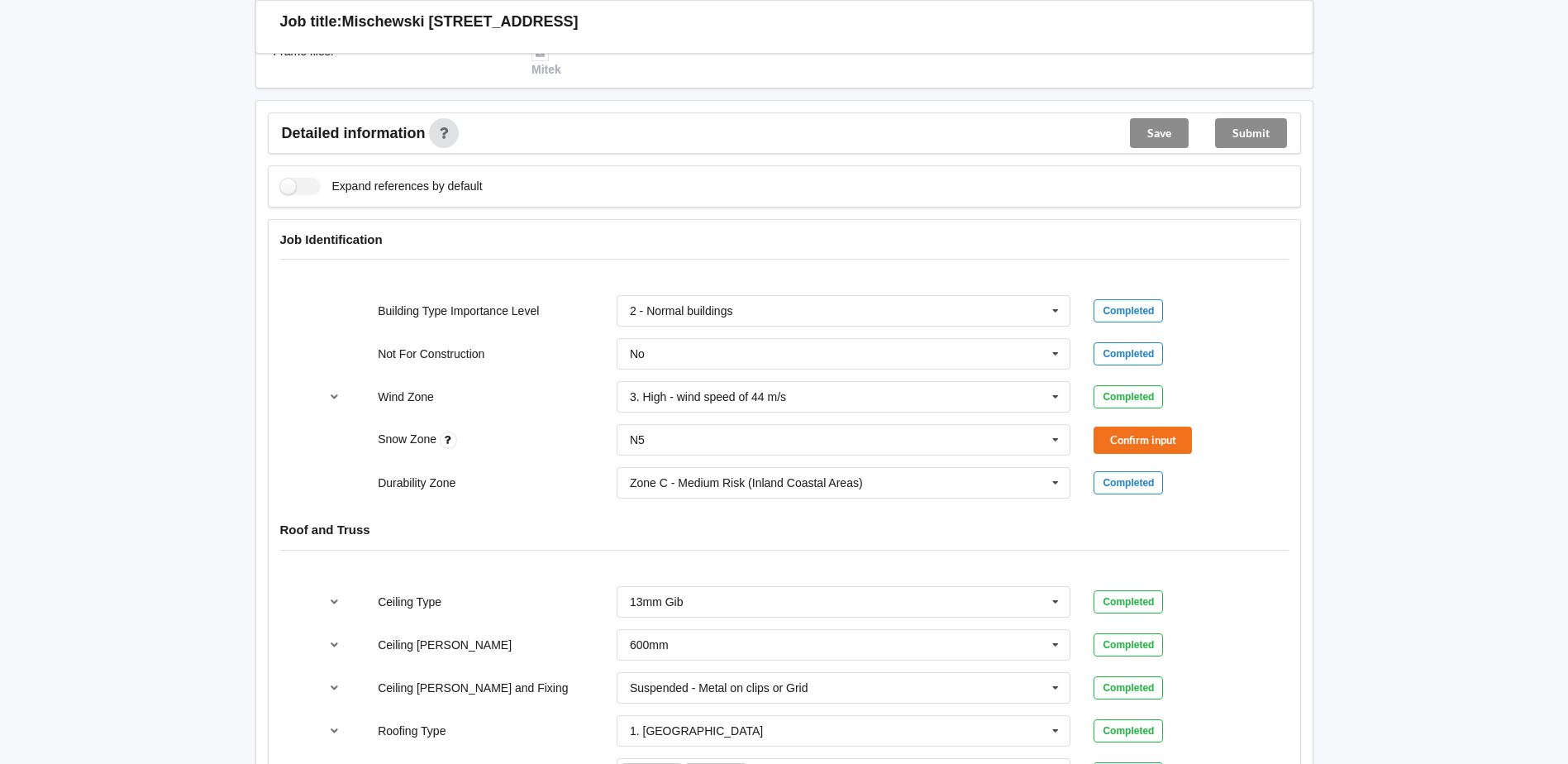
scroll to position [401, 0]
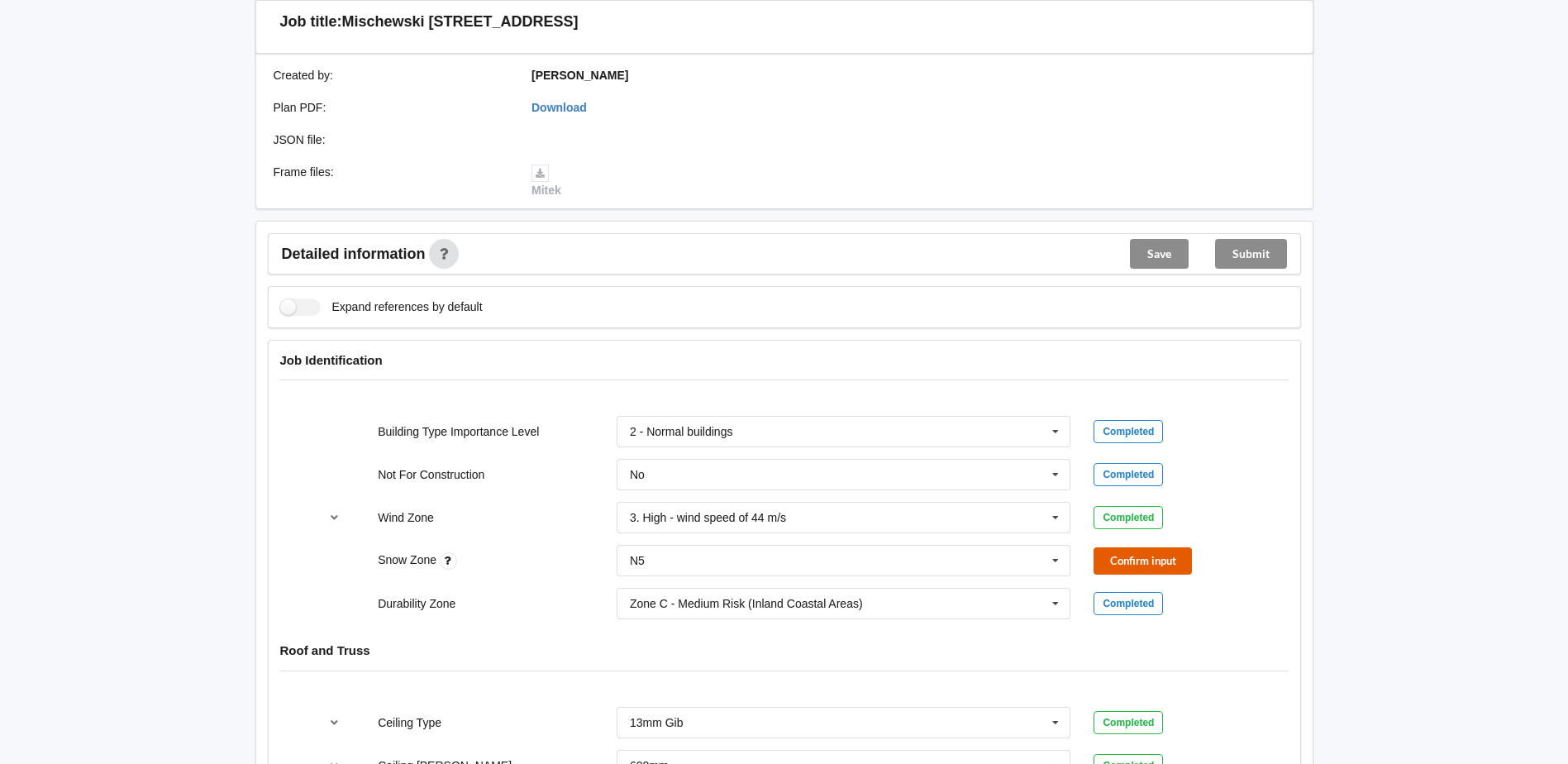
click at [1120, 554] on button "Confirm input" at bounding box center [1143, 560] width 98 height 27
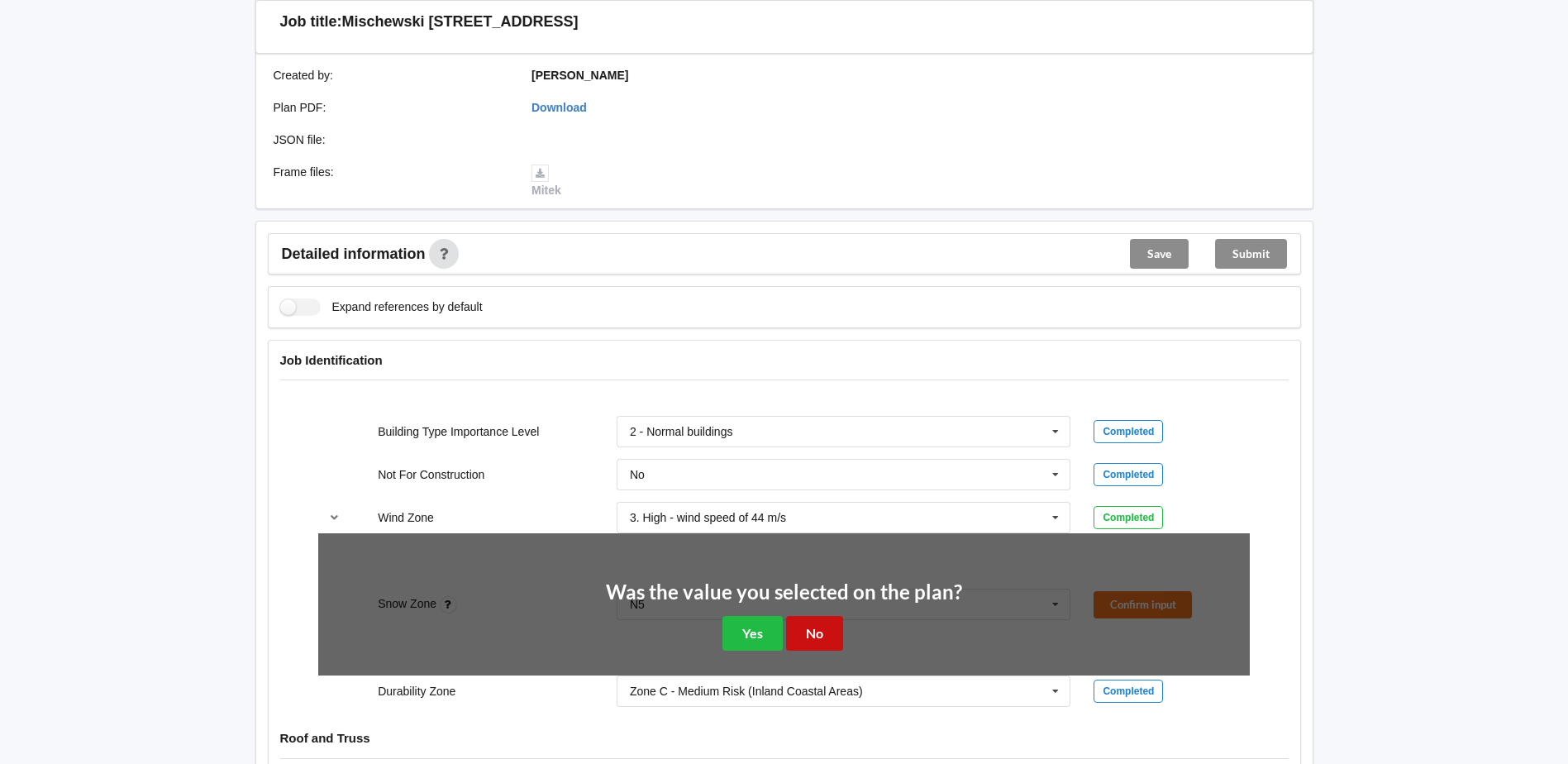
drag, startPoint x: 809, startPoint y: 618, endPoint x: 816, endPoint y: 608, distance: 12.2
click at [811, 618] on button "No" at bounding box center [814, 633] width 57 height 33
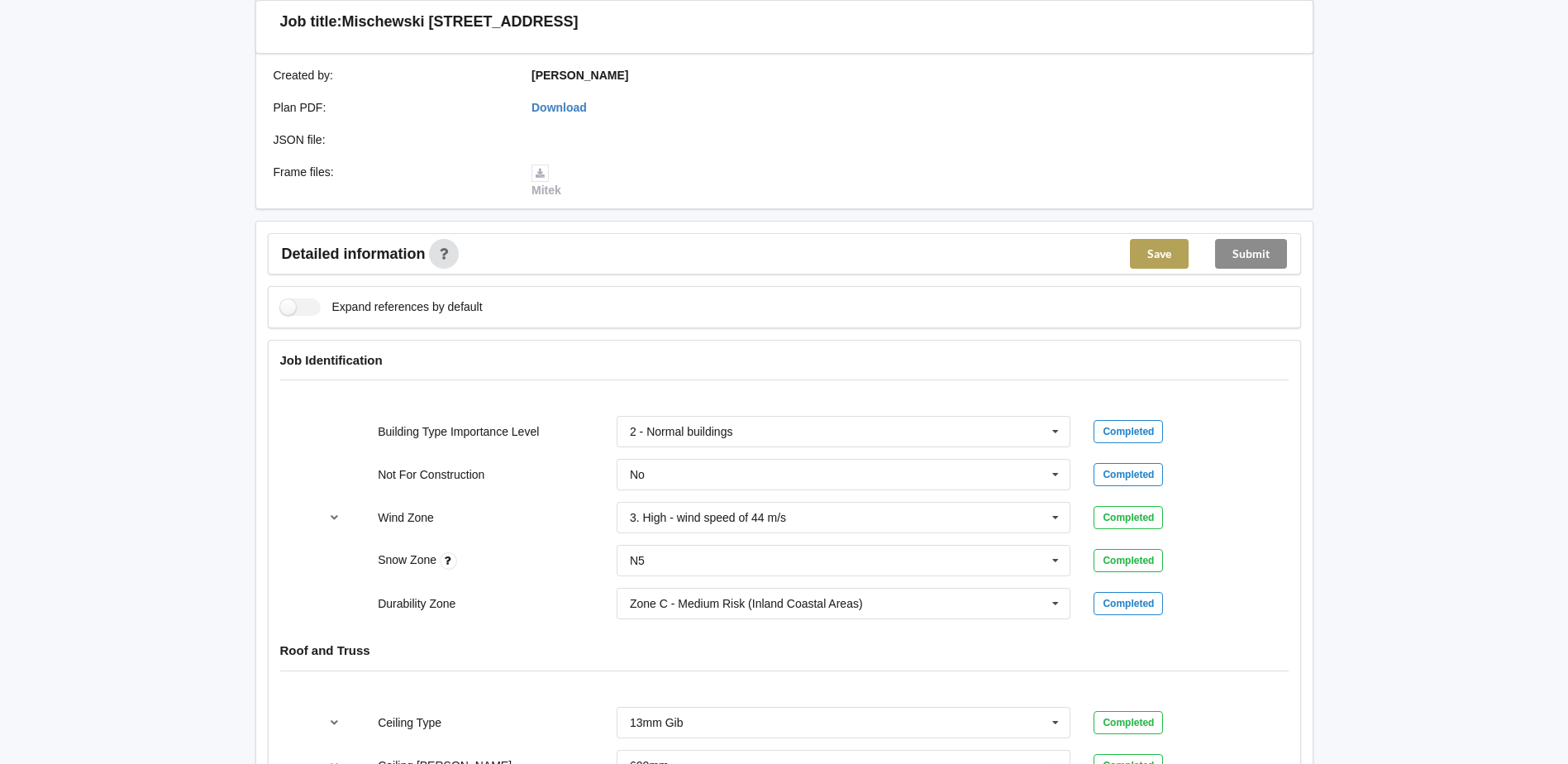
click at [1150, 244] on button "Save" at bounding box center [1158, 254] width 59 height 30
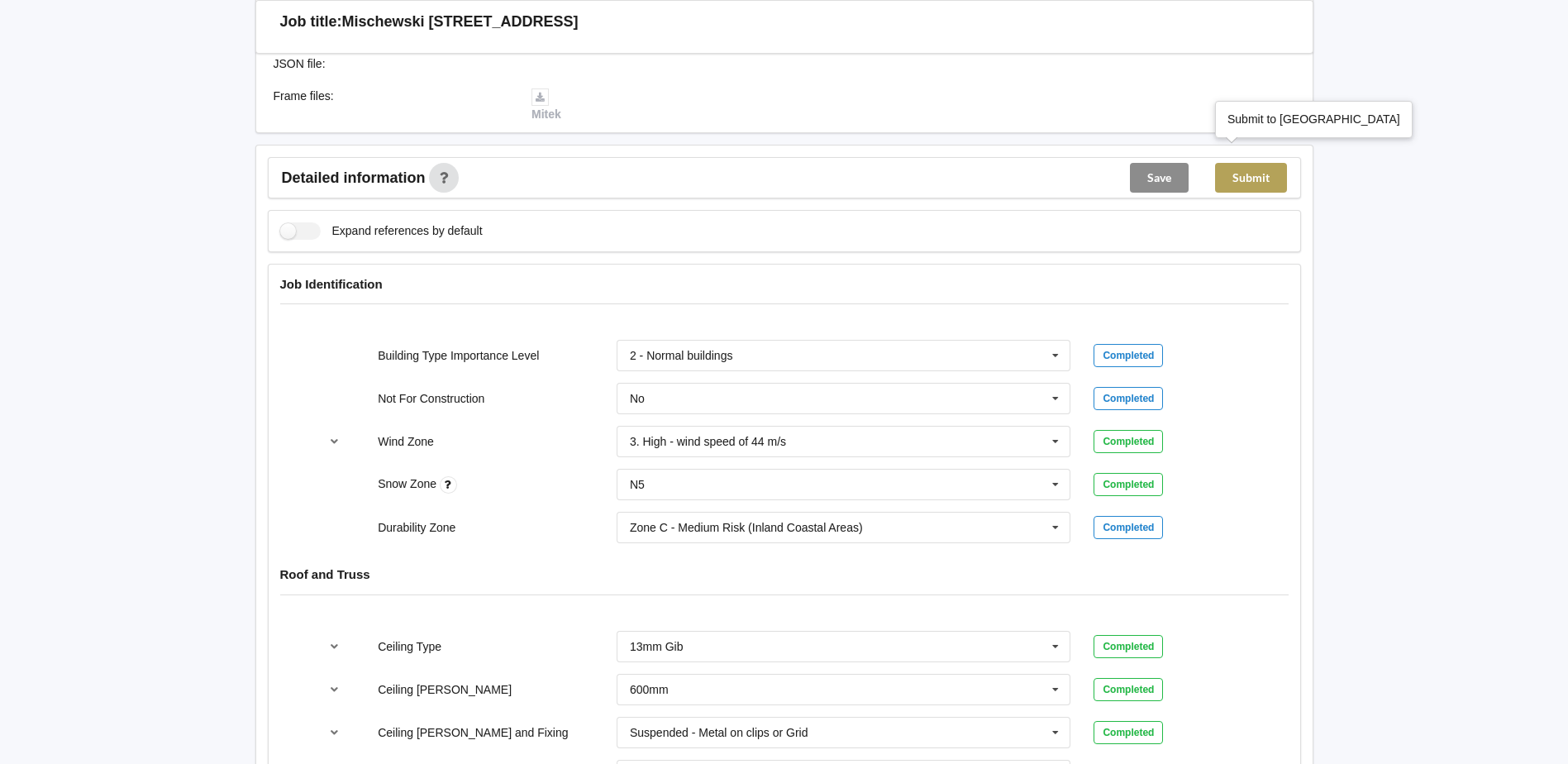
click at [1259, 164] on button "Submit" at bounding box center [1250, 178] width 72 height 30
